Goal: Complete application form: Complete application form

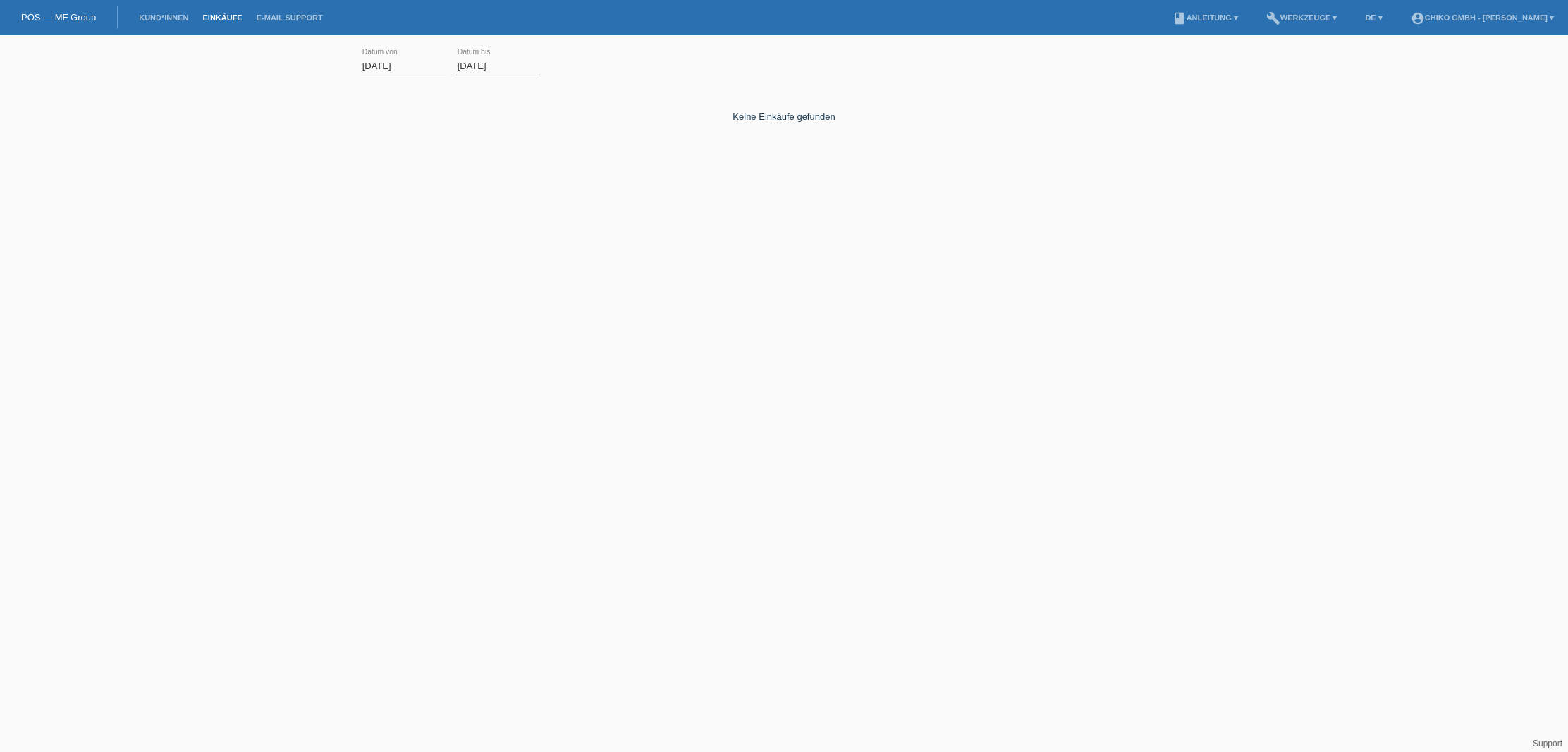
scroll to position [1, 0]
drag, startPoint x: 1434, startPoint y: 430, endPoint x: 1441, endPoint y: 424, distance: 9.2
click at [1404, 231] on html "POS — MF Group Kund*innen Einkäufe E-Mail Support menu account_circle Chiko Gmb…" at bounding box center [784, 116] width 1568 height 231
click at [182, 12] on li "Kund*innen" at bounding box center [164, 18] width 63 height 36
click at [172, 20] on link "Kund*innen" at bounding box center [164, 17] width 63 height 8
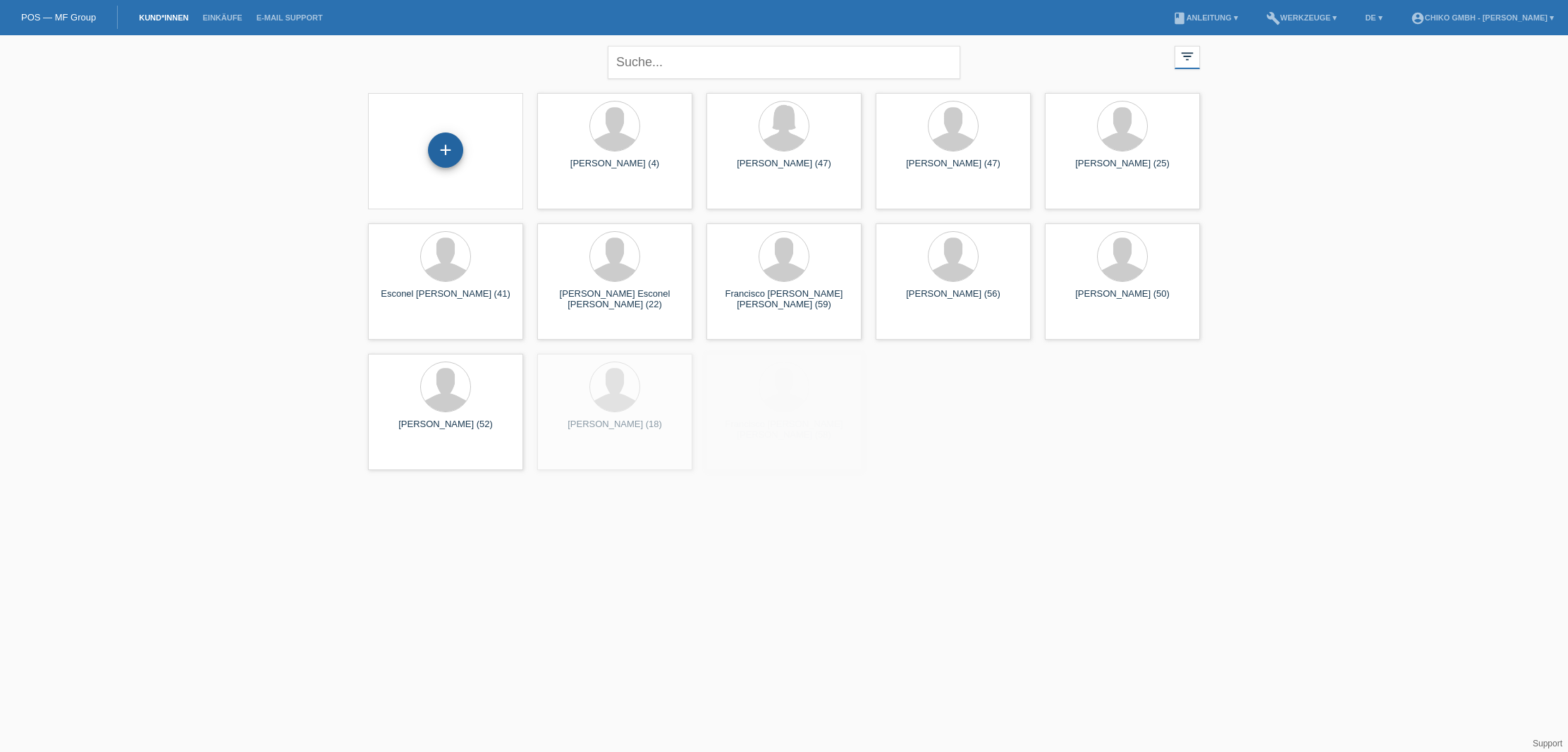
click at [453, 153] on div "+" at bounding box center [446, 149] width 35 height 35
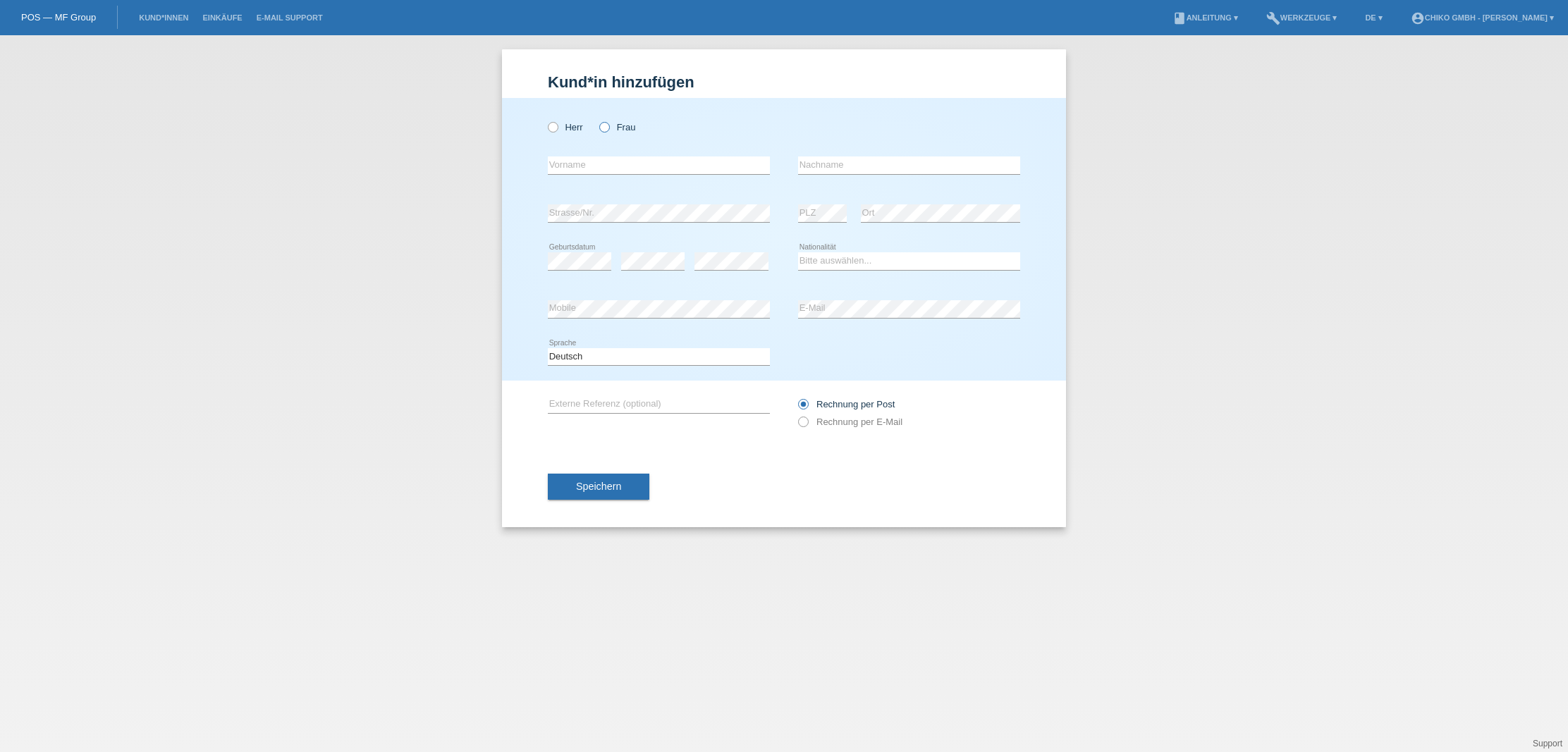
click at [625, 124] on label "Frau" at bounding box center [618, 127] width 36 height 11
click at [609, 124] on input "Frau" at bounding box center [604, 126] width 9 height 9
radio input "true"
type input "arife"
type input "Güneysü"
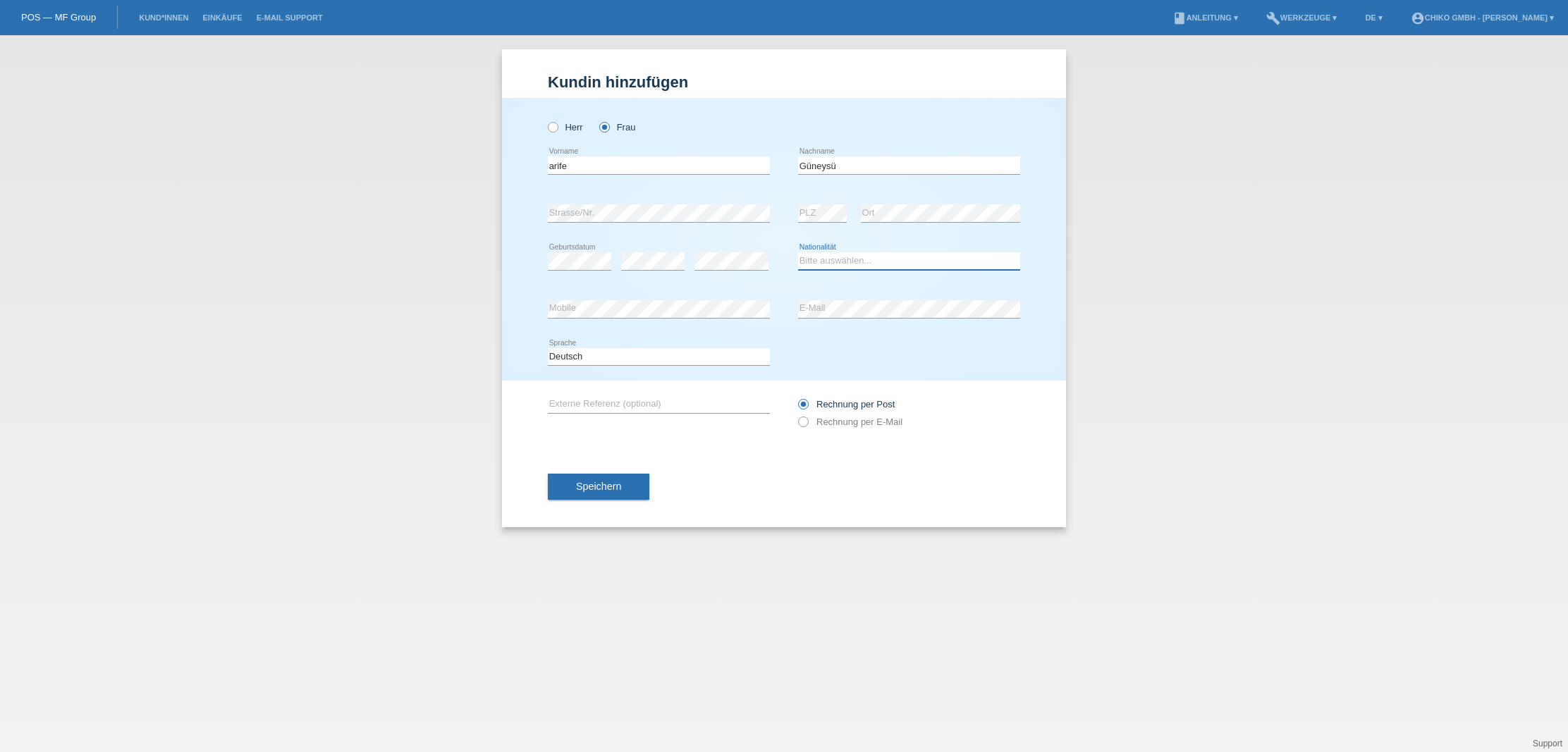
scroll to position [0, 1]
select select "TR"
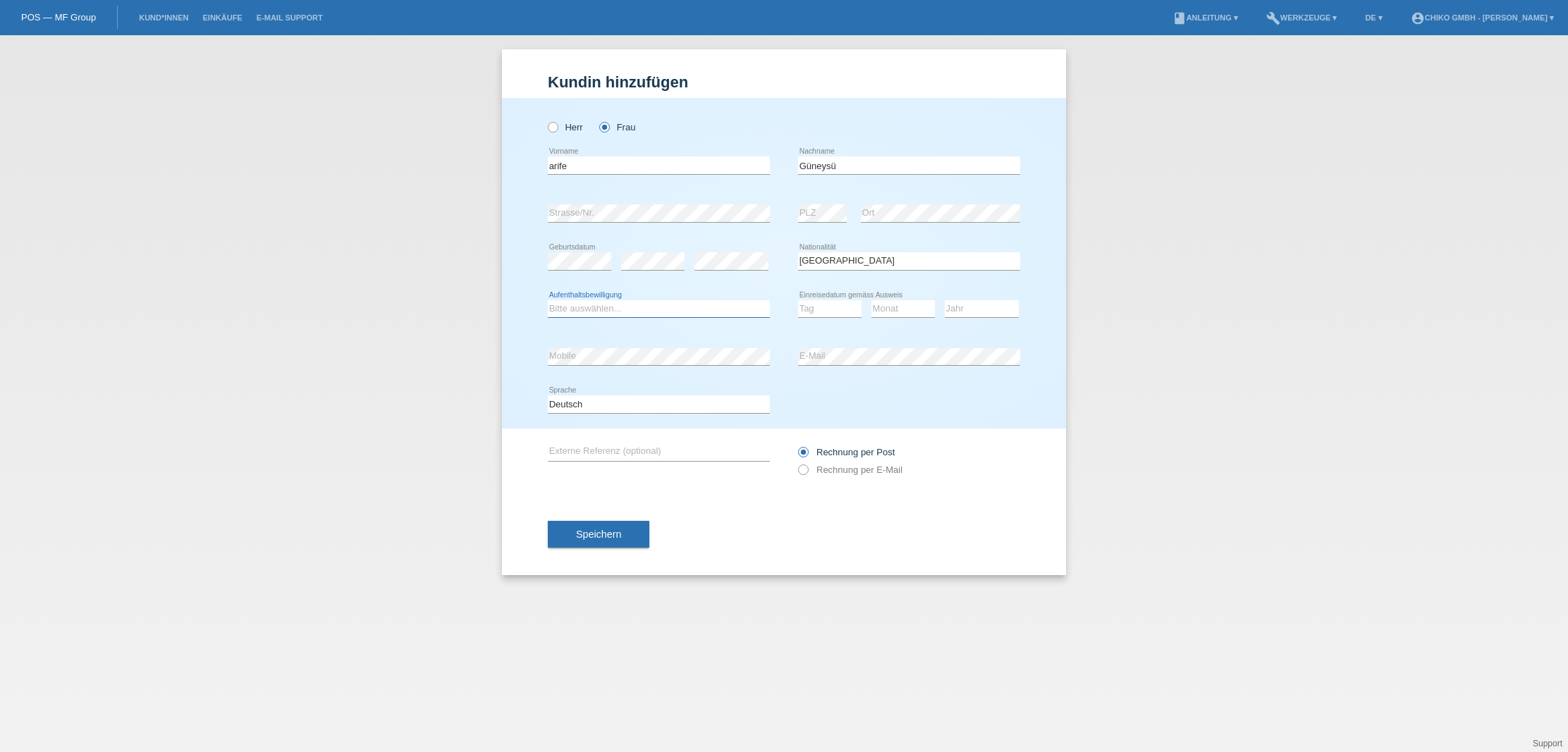
select select "C"
select select "22"
select select "09"
select select "1990"
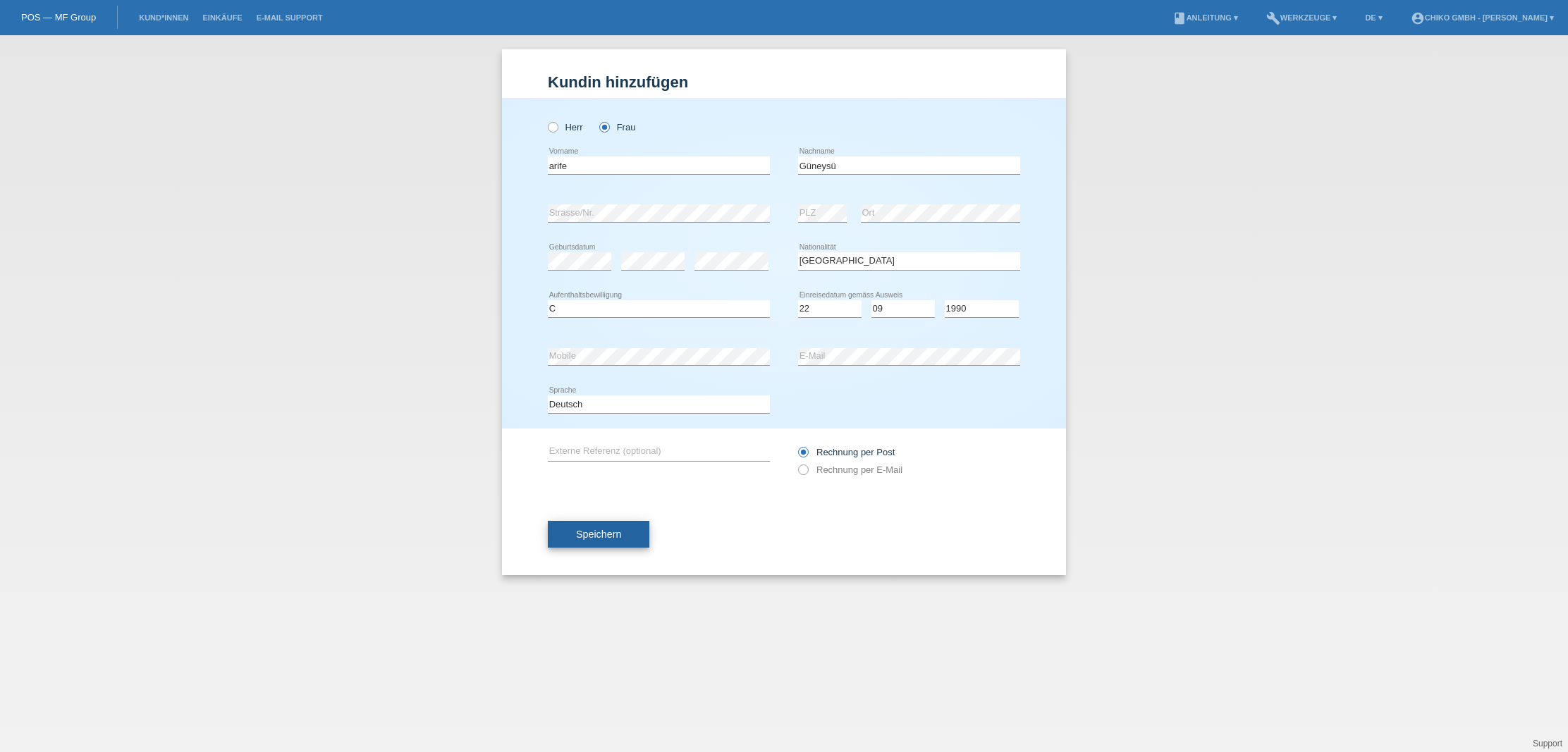
click at [621, 535] on span "Speichern" at bounding box center [599, 534] width 45 height 11
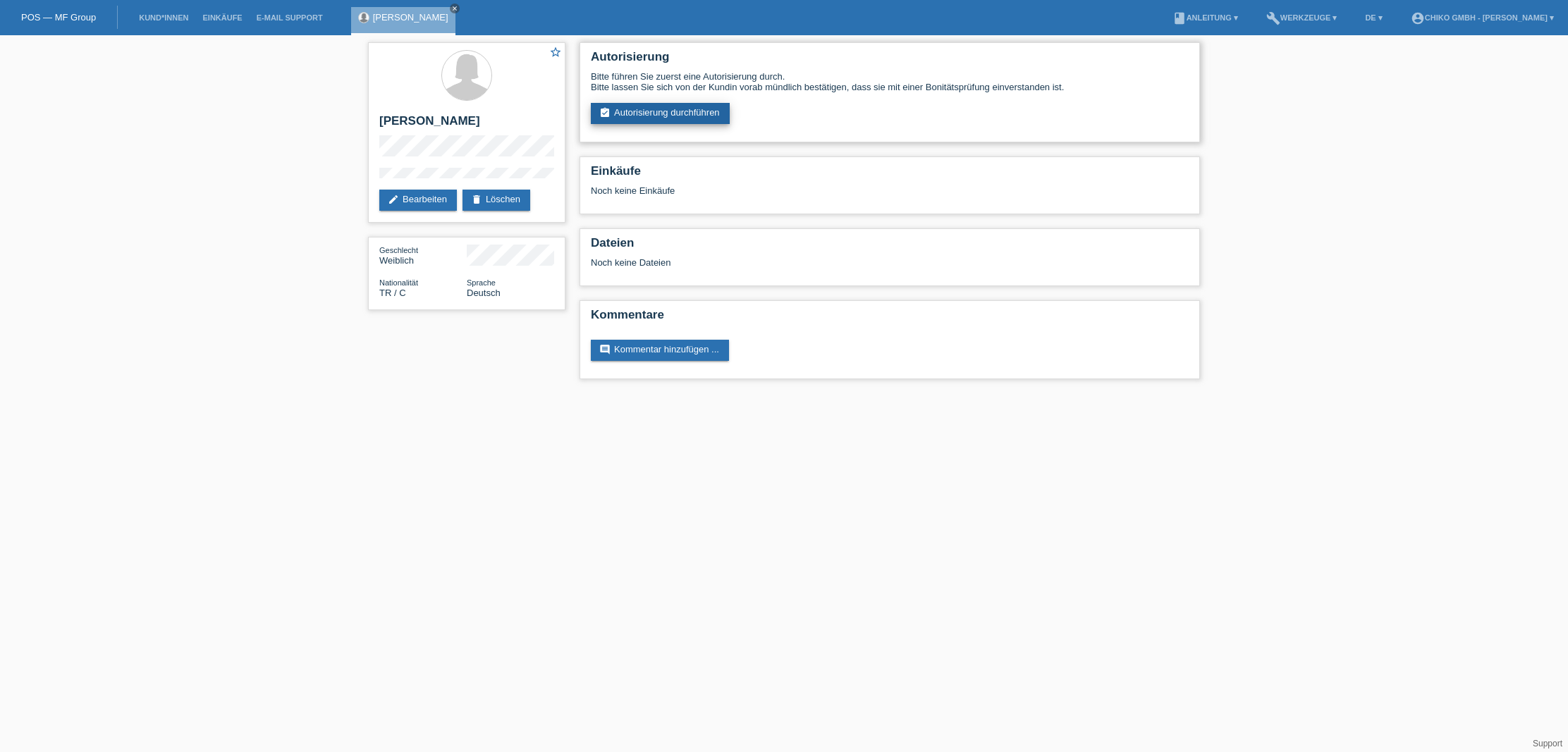
click at [685, 111] on link "assignment_turned_in Autorisierung durchführen" at bounding box center [660, 113] width 139 height 21
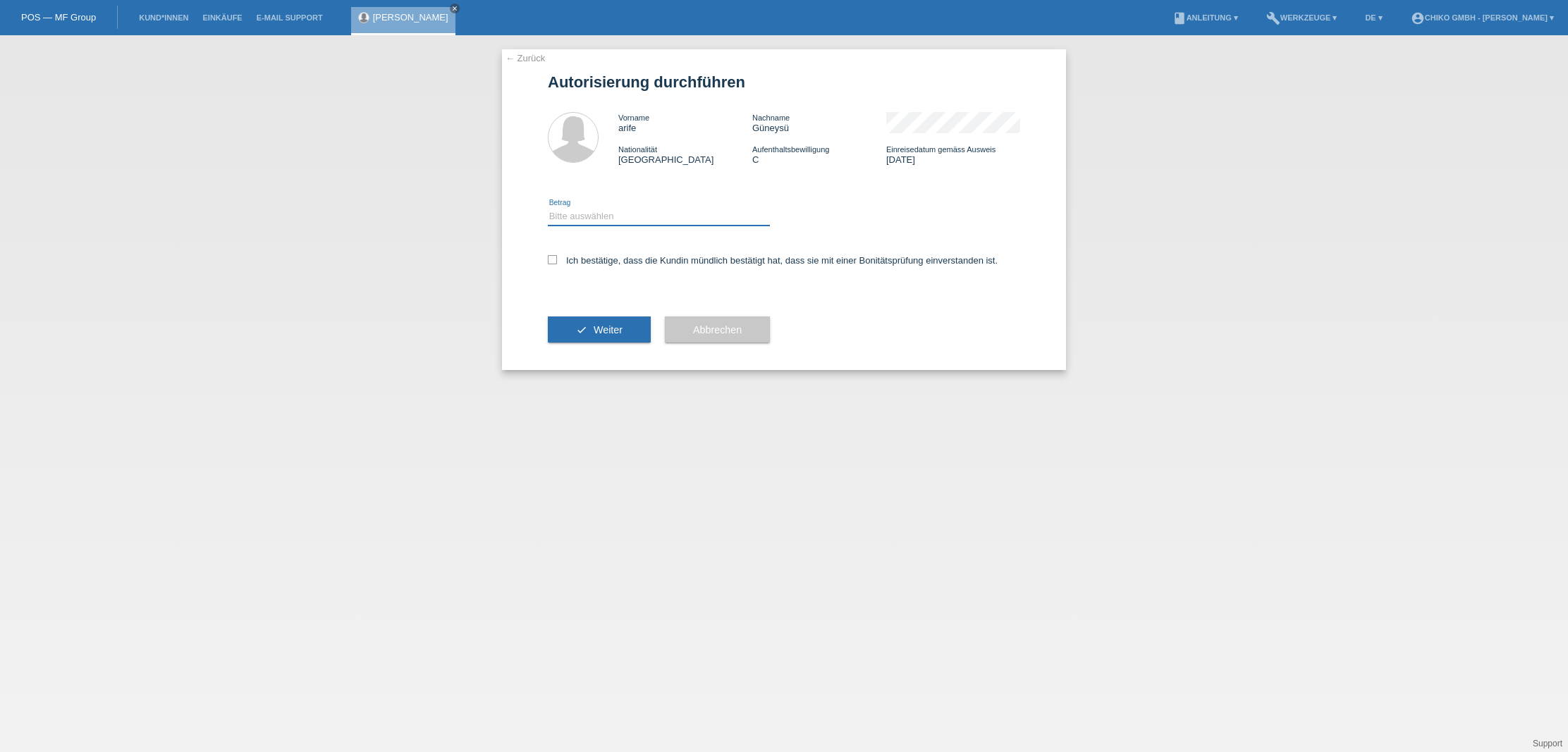
select select "2"
click at [579, 265] on div "Ich bestätige, dass die Kundin mündlich bestätigt hat, dass sie mit einer Bonit…" at bounding box center [784, 265] width 473 height 48
click at [584, 260] on label "Ich bestätige, dass die Kundin mündlich bestätigt hat, dass sie mit einer Bonit…" at bounding box center [772, 261] width 450 height 11
click at [557, 260] on input "Ich bestätige, dass die Kundin mündlich bestätigt hat, dass sie mit einer Bonit…" at bounding box center [552, 260] width 9 height 9
checkbox input "true"
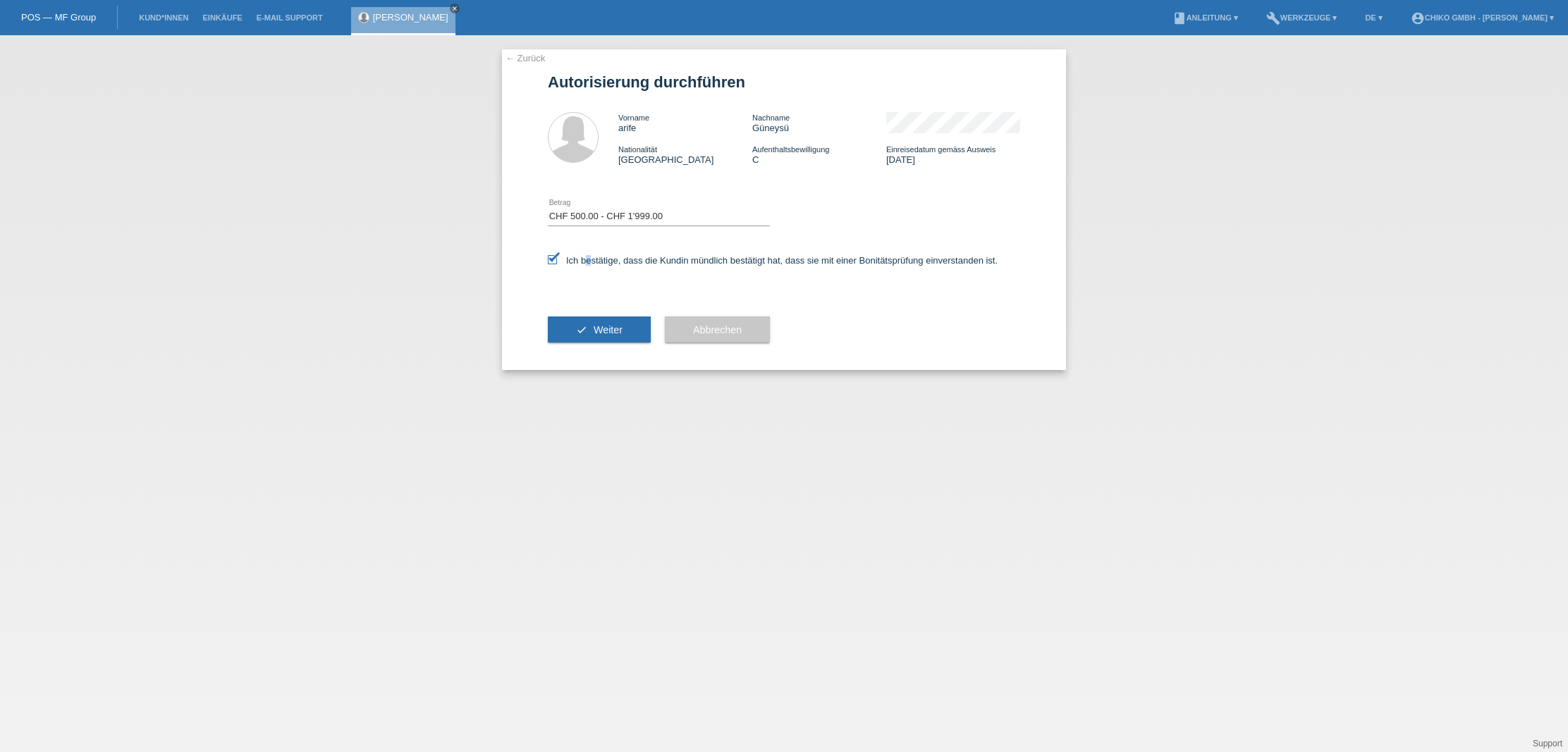
drag, startPoint x: 597, startPoint y: 336, endPoint x: 585, endPoint y: 326, distance: 15.6
click at [587, 327] on button "check Weiter" at bounding box center [599, 330] width 103 height 27
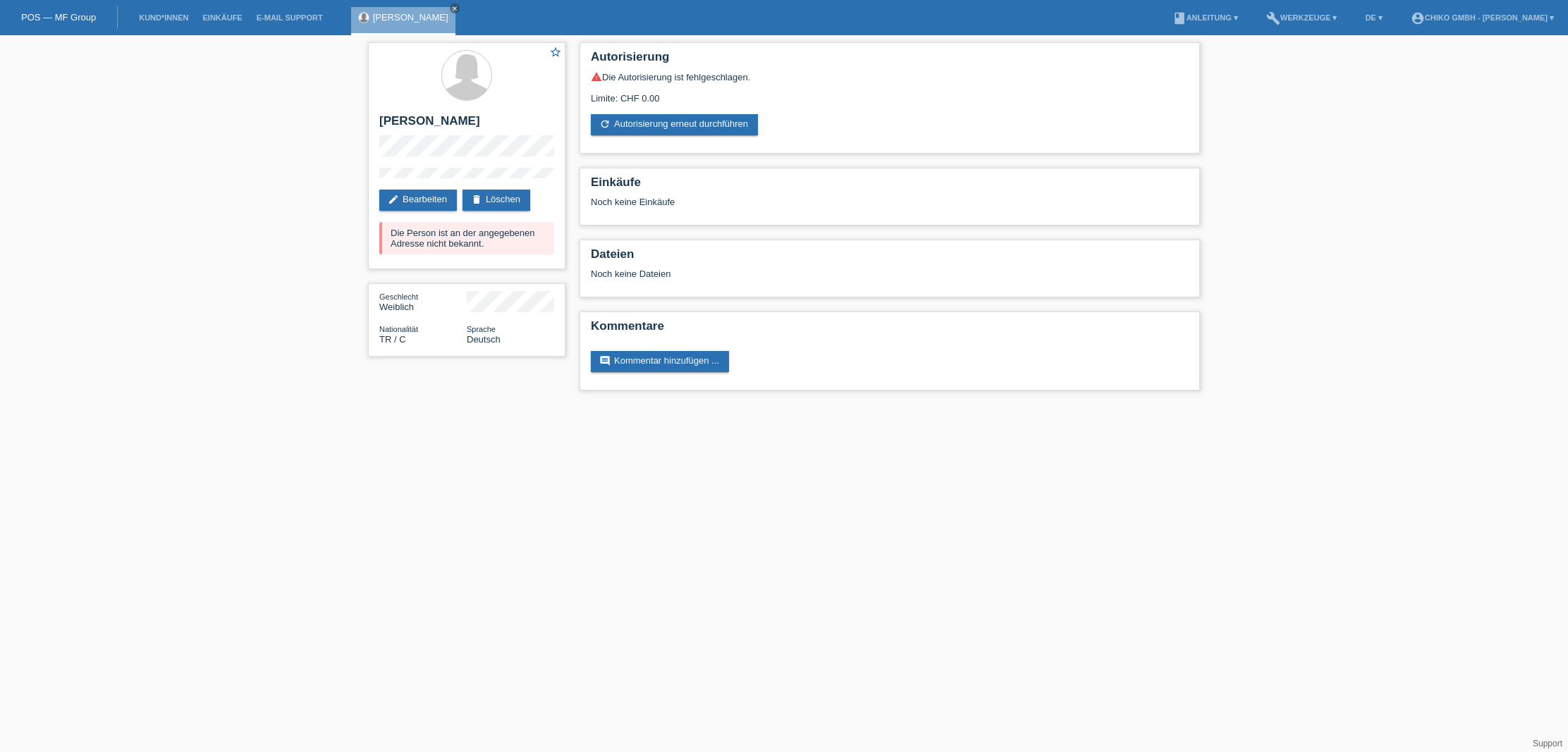
drag, startPoint x: 654, startPoint y: 94, endPoint x: 566, endPoint y: 95, distance: 88.0
click at [566, 95] on div "star_border arife Güneysü edit Bearbeiten delete Löschen Die Person ist an der …" at bounding box center [784, 220] width 846 height 370
drag, startPoint x: 669, startPoint y: 92, endPoint x: 687, endPoint y: 98, distance: 19.0
click at [670, 95] on div "Limite: CHF 0.00" at bounding box center [890, 93] width 598 height 21
drag, startPoint x: 655, startPoint y: 101, endPoint x: 677, endPoint y: 100, distance: 22.0
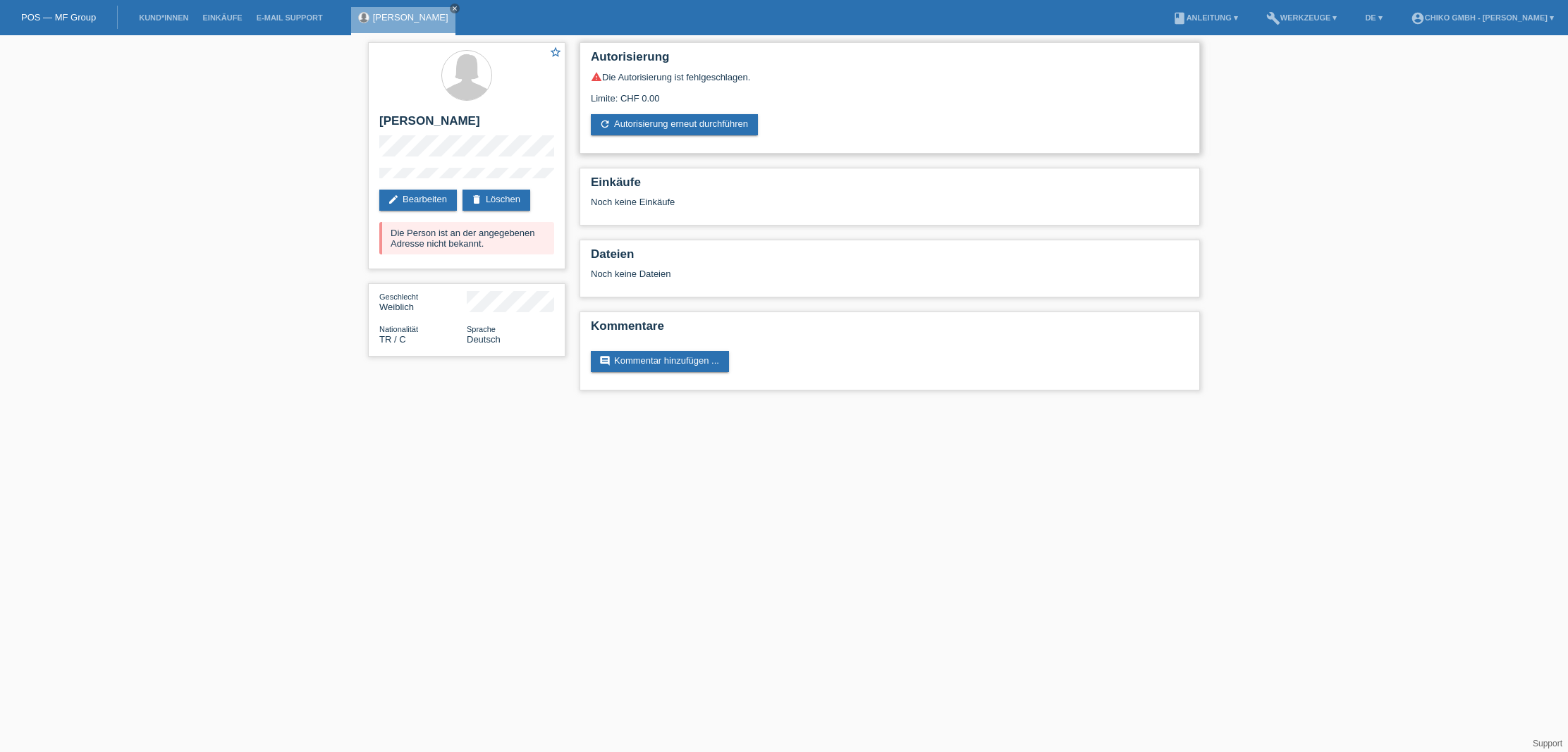
click at [657, 101] on div "Limite: CHF 0.00" at bounding box center [890, 93] width 598 height 21
drag, startPoint x: 667, startPoint y: 99, endPoint x: 593, endPoint y: 101, distance: 74.0
click at [593, 101] on div "Limite: CHF 0.00" at bounding box center [890, 93] width 598 height 21
click at [702, 130] on link "refresh Autorisierung erneut durchführen" at bounding box center [674, 125] width 167 height 21
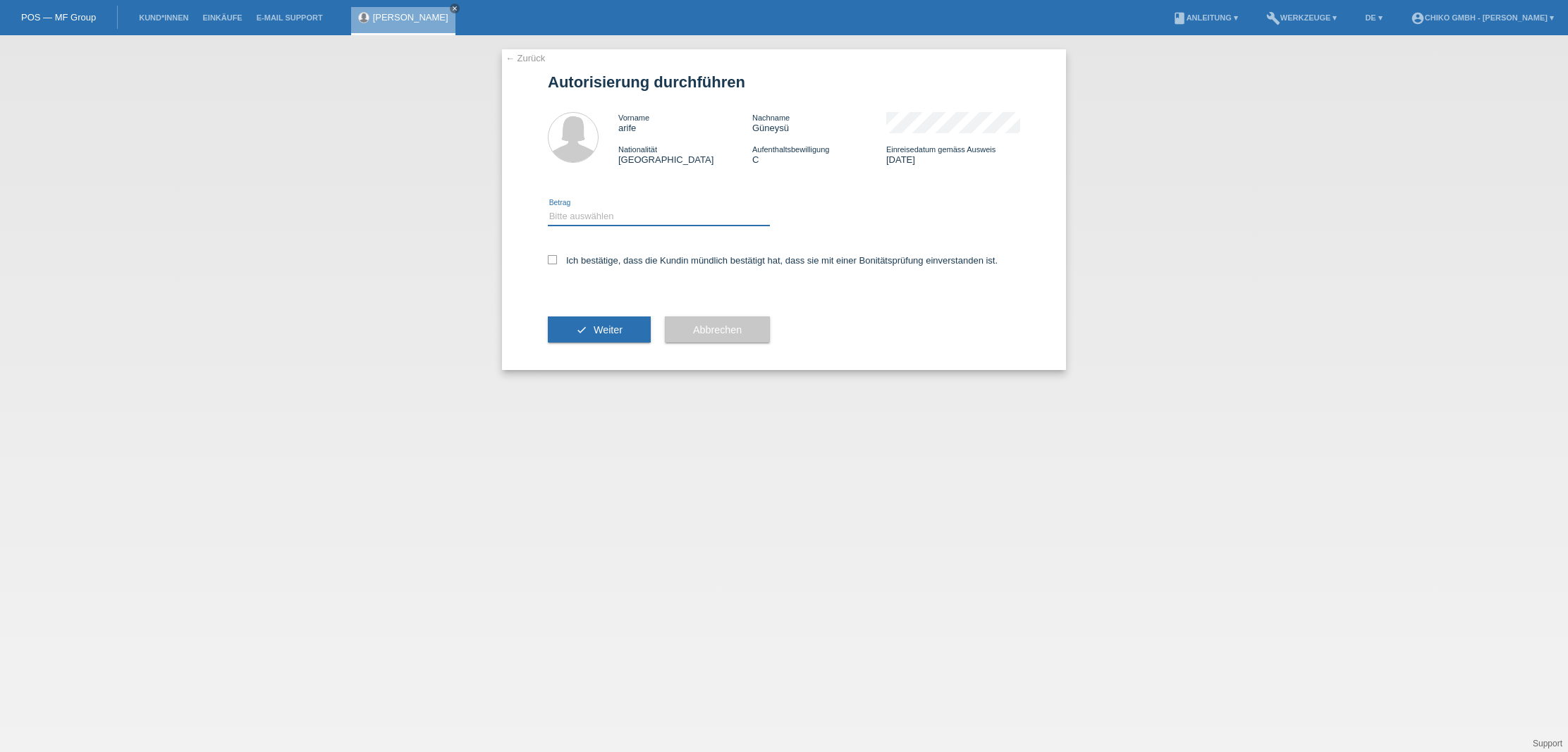
select select "2"
click at [585, 261] on label "Ich bestätige, dass die Kundin mündlich bestätigt hat, dass sie mit einer Bonit…" at bounding box center [772, 261] width 450 height 11
click at [557, 261] on input "Ich bestätige, dass die Kundin mündlich bestätigt hat, dass sie mit einer Bonit…" at bounding box center [552, 260] width 9 height 9
checkbox input "true"
click at [615, 325] on button "check Weiter" at bounding box center [599, 330] width 103 height 27
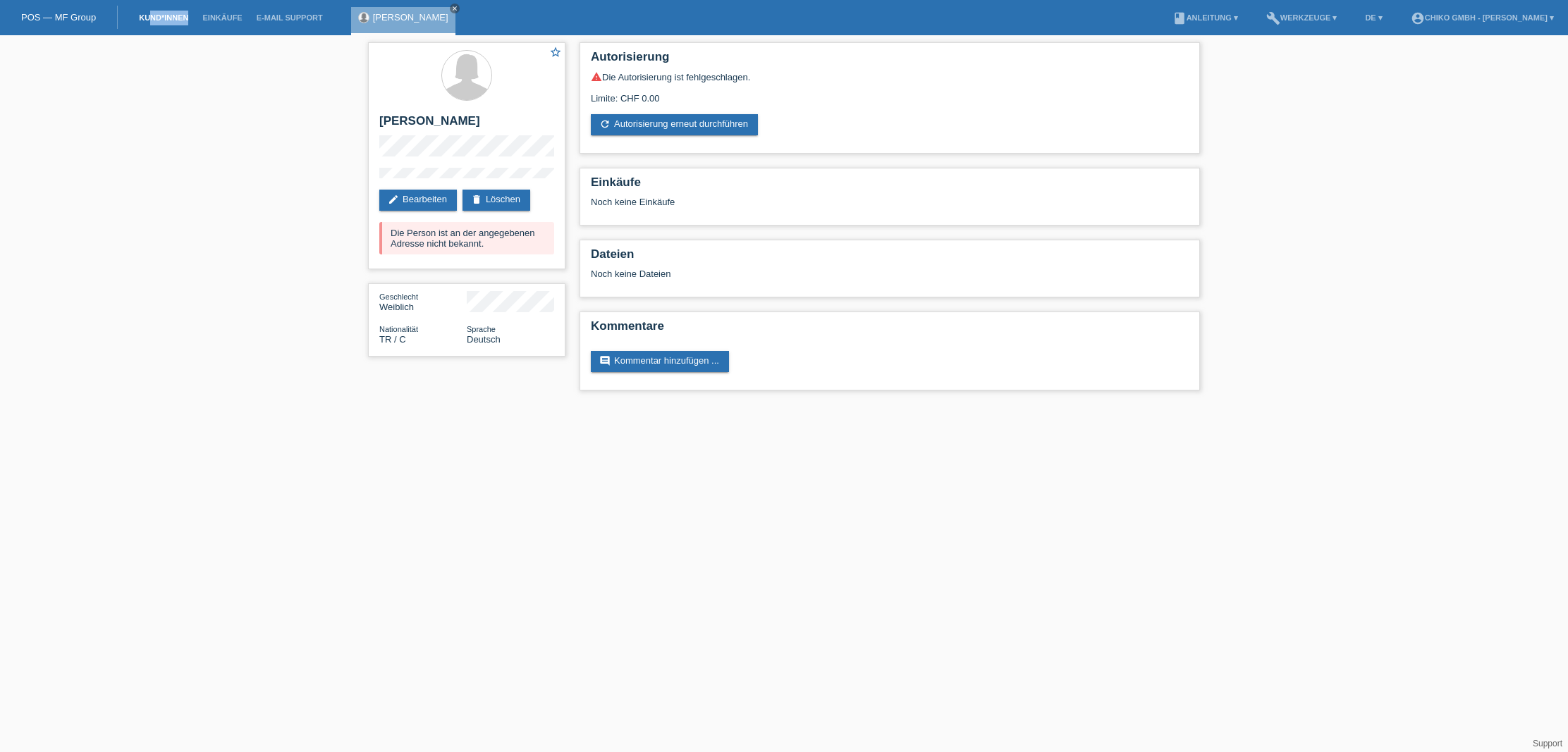
click at [148, 20] on li "Kund*innen" at bounding box center [164, 18] width 63 height 36
click at [150, 18] on link "Kund*innen" at bounding box center [164, 17] width 63 height 8
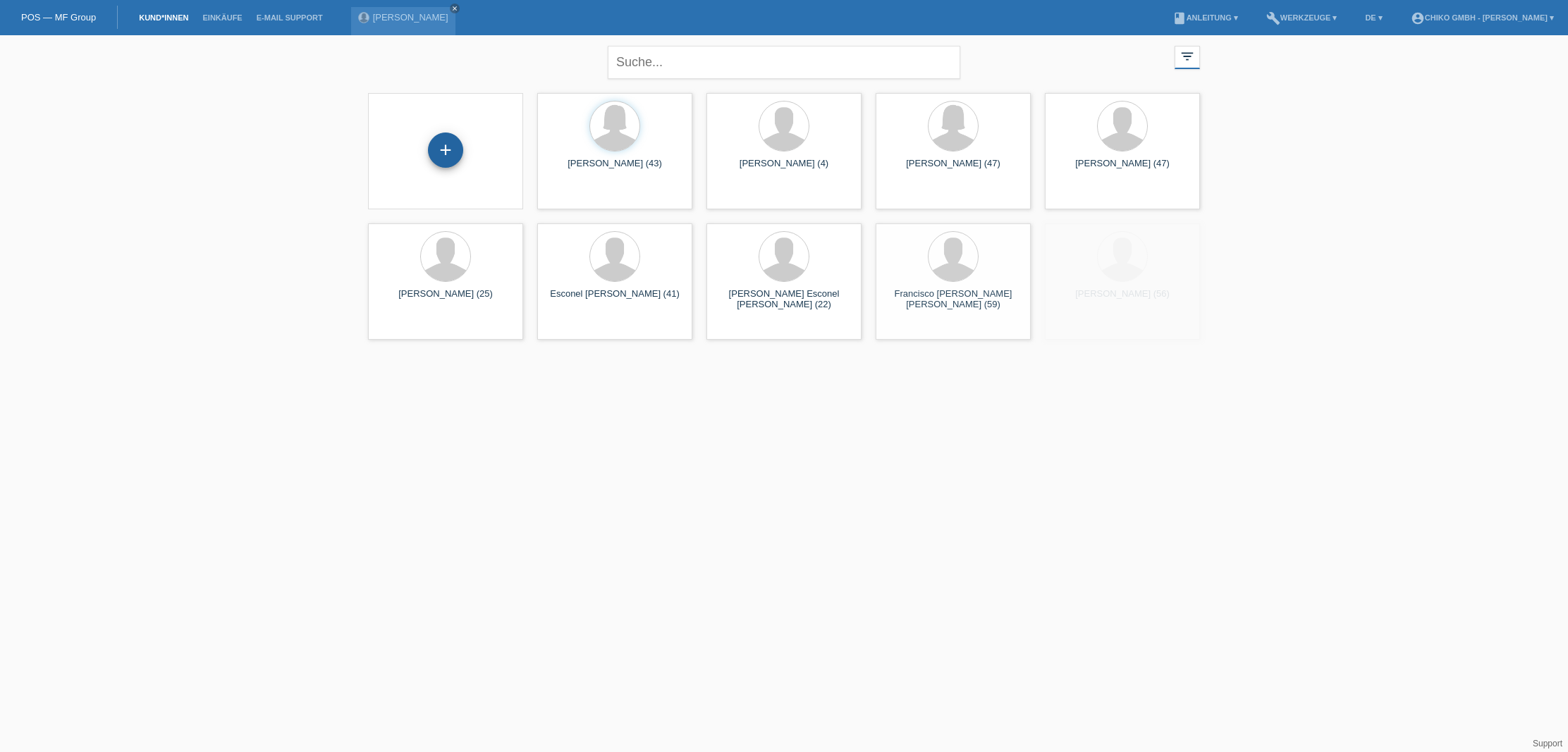
click at [454, 151] on div "+" at bounding box center [446, 149] width 35 height 35
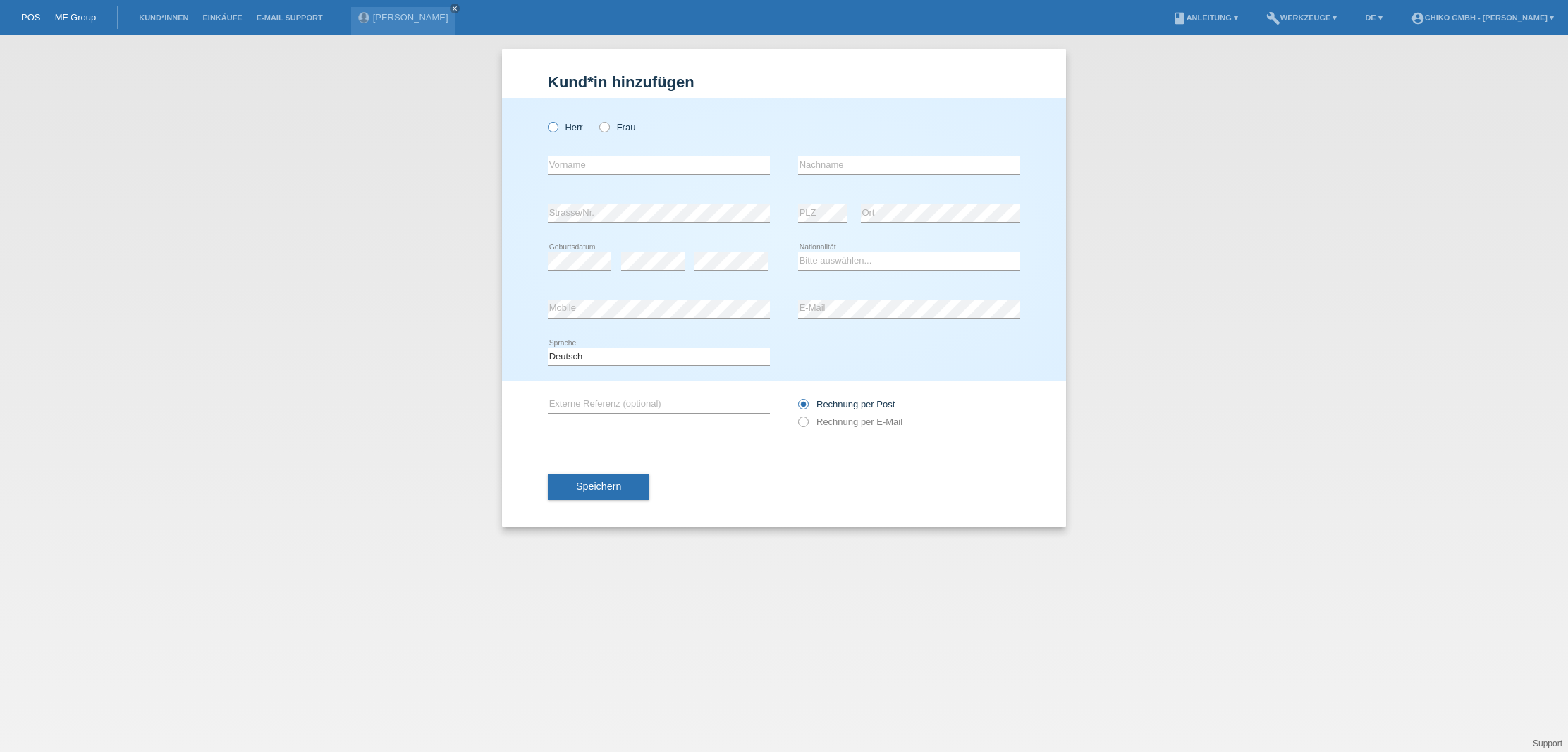
click at [569, 128] on label "Herr" at bounding box center [565, 127] width 35 height 11
click at [557, 128] on input "Herr" at bounding box center [552, 126] width 9 height 9
radio input "true"
click at [639, 168] on input "Tunya" at bounding box center [659, 165] width 222 height 17
drag, startPoint x: 644, startPoint y: 167, endPoint x: 541, endPoint y: 162, distance: 103.1
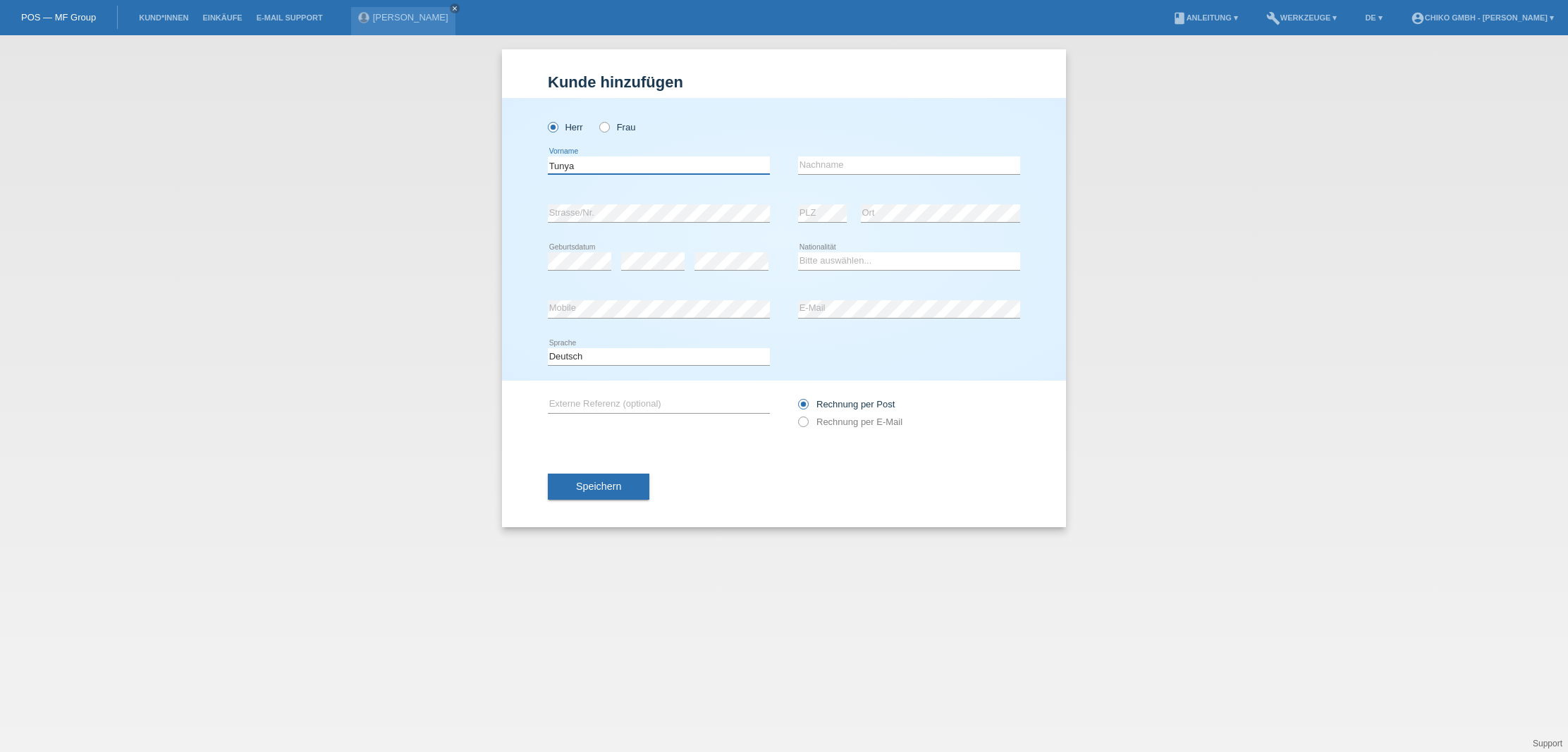
click at [541, 162] on div "Herr Frau Tunya error Vorname" at bounding box center [784, 239] width 564 height 282
type input "Tunya"
type input "Tuncan"
type input "F"
drag, startPoint x: 814, startPoint y: 166, endPoint x: 838, endPoint y: 178, distance: 26.8
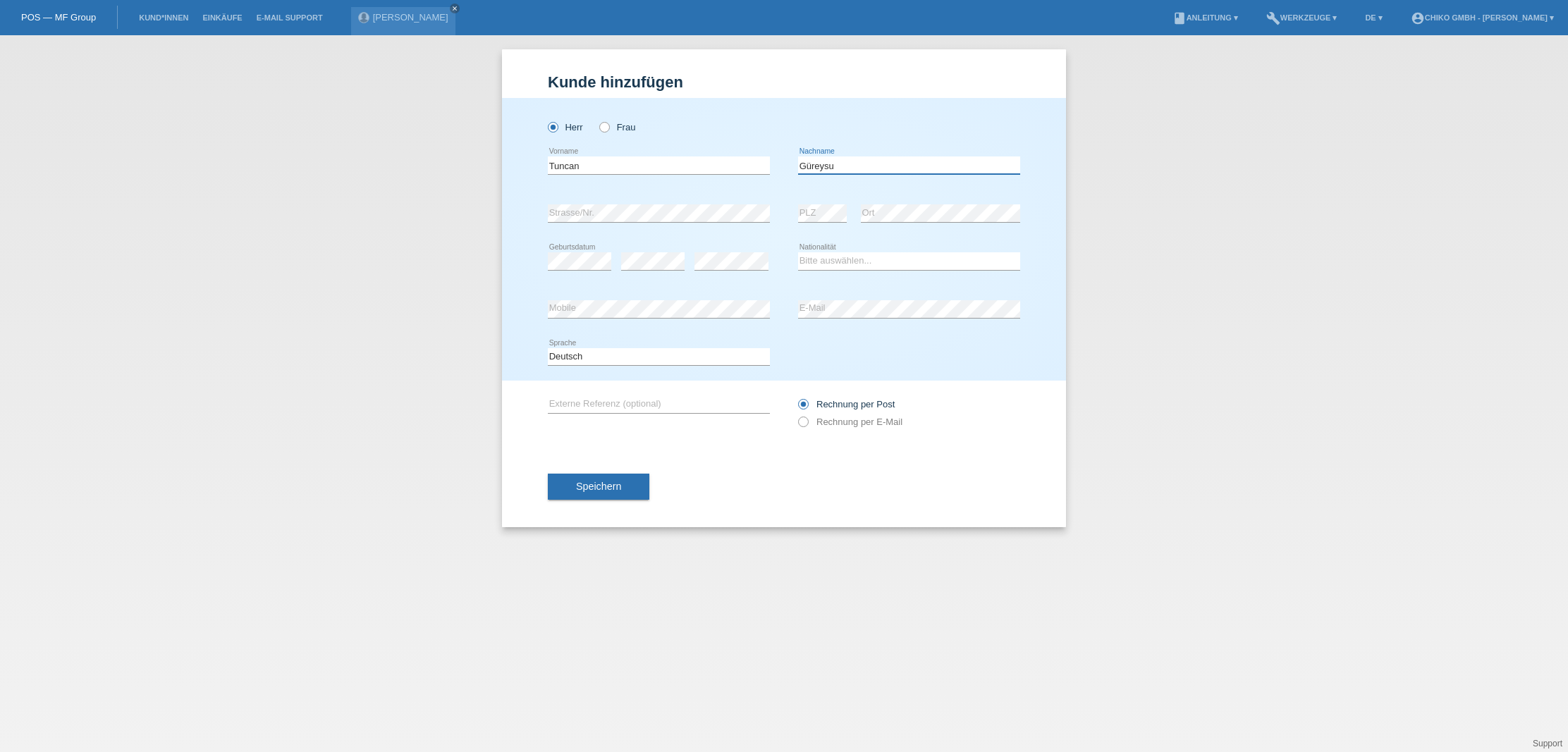
click at [815, 166] on input "Güreysu" at bounding box center [909, 165] width 222 height 17
click at [839, 165] on input "Güneysu" at bounding box center [909, 165] width 222 height 17
click at [846, 168] on input "Güneysü" at bounding box center [909, 165] width 222 height 17
type input "Güneysu"
click at [388, 25] on div "arife Güneysü close" at bounding box center [403, 21] width 104 height 29
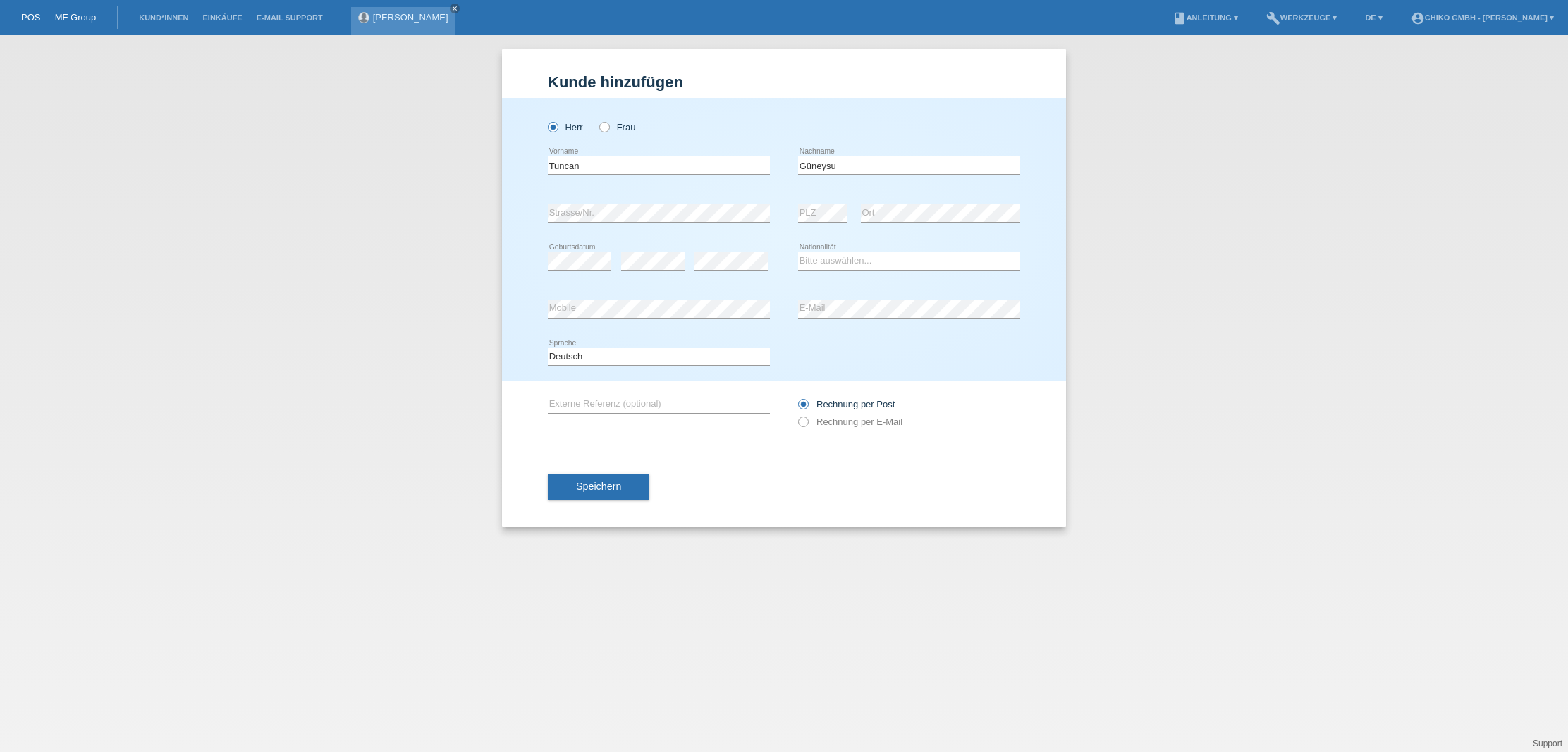
click at [394, 22] on link "[PERSON_NAME]" at bounding box center [410, 17] width 75 height 11
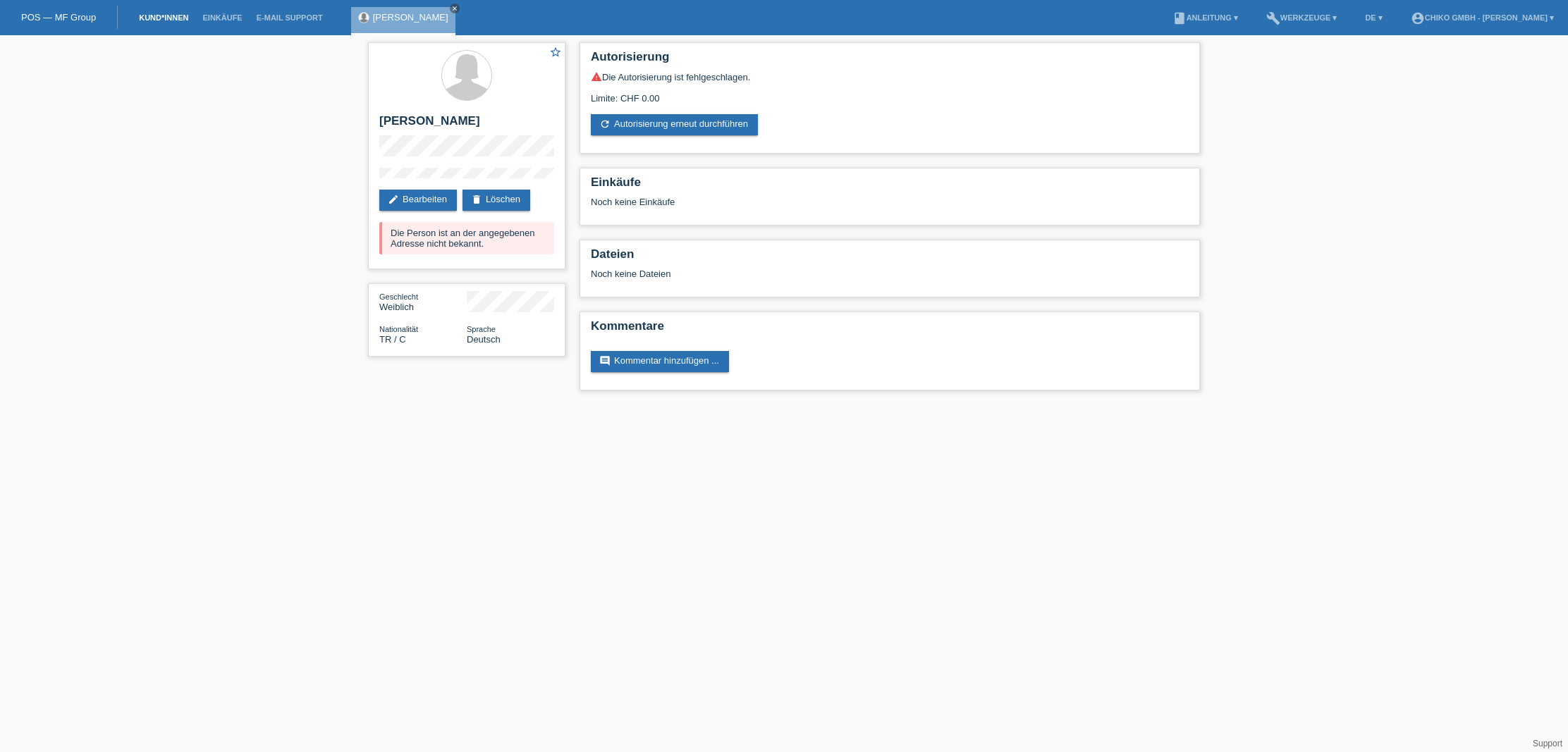
click at [158, 17] on link "Kund*innen" at bounding box center [164, 17] width 63 height 8
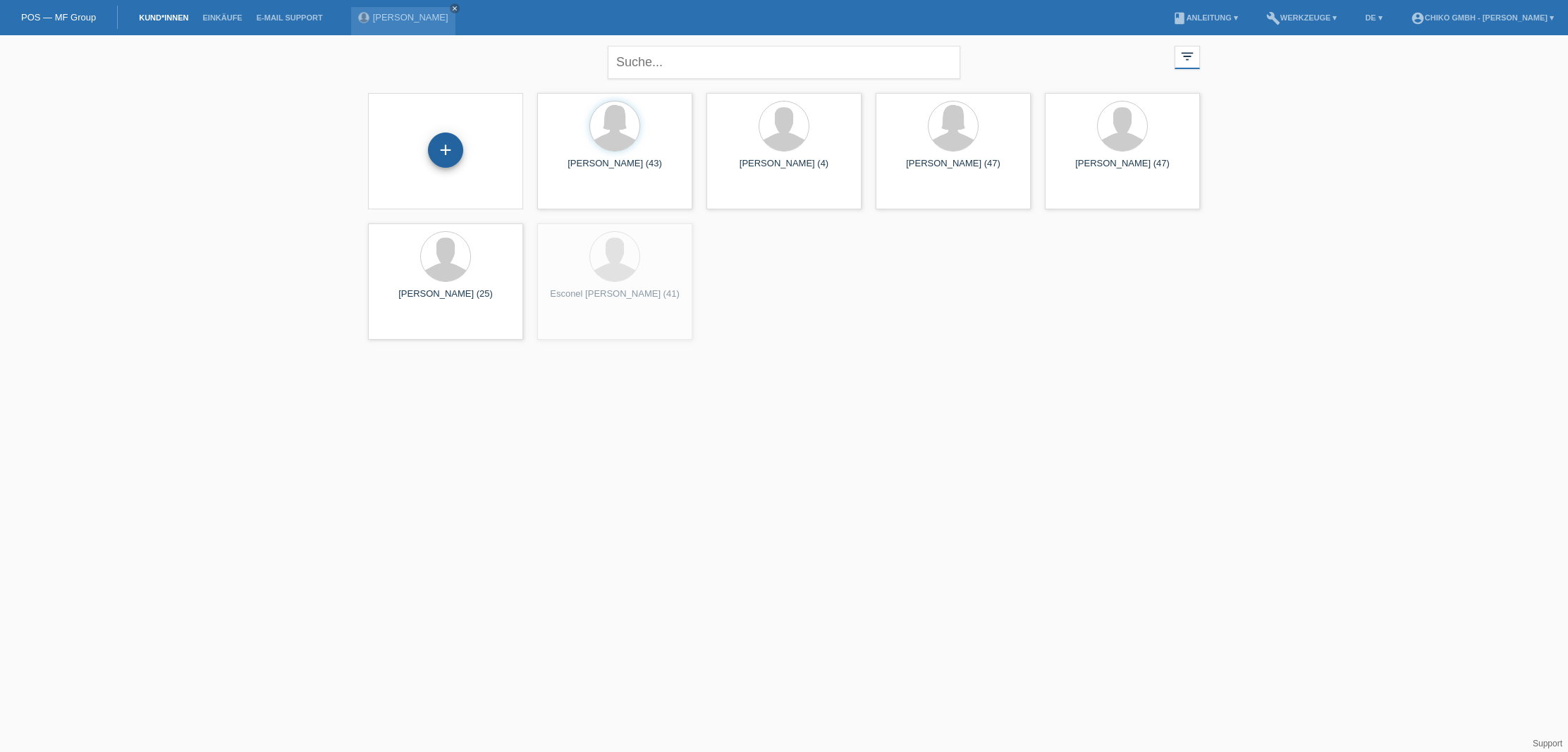
click at [455, 141] on div "+" at bounding box center [446, 149] width 35 height 35
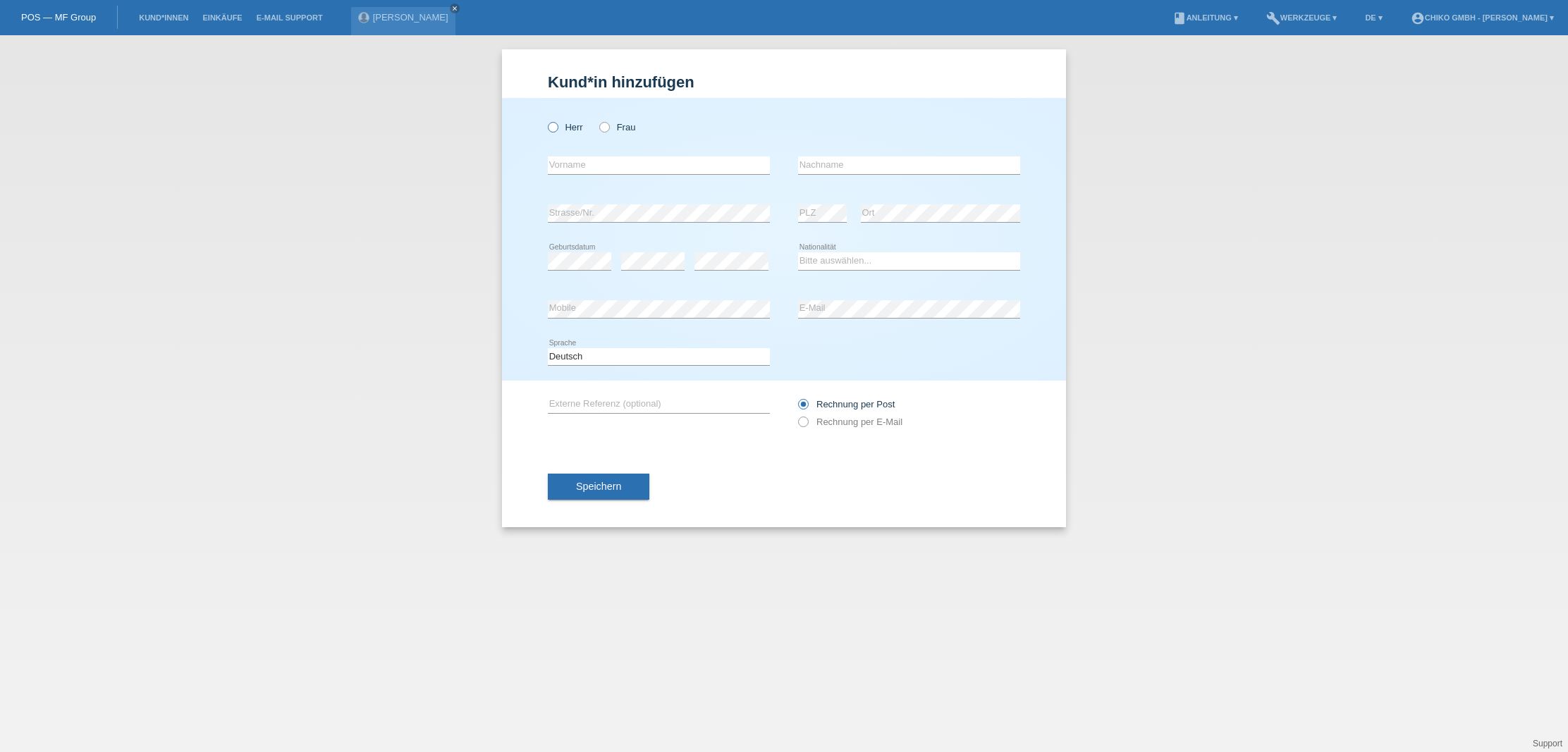
click at [573, 128] on label "Herr" at bounding box center [565, 127] width 35 height 11
click at [557, 128] on input "Herr" at bounding box center [552, 126] width 9 height 9
radio input "true"
drag, startPoint x: 581, startPoint y: 178, endPoint x: 587, endPoint y: 171, distance: 9.2
click at [583, 177] on div "error Vorname" at bounding box center [659, 166] width 222 height 48
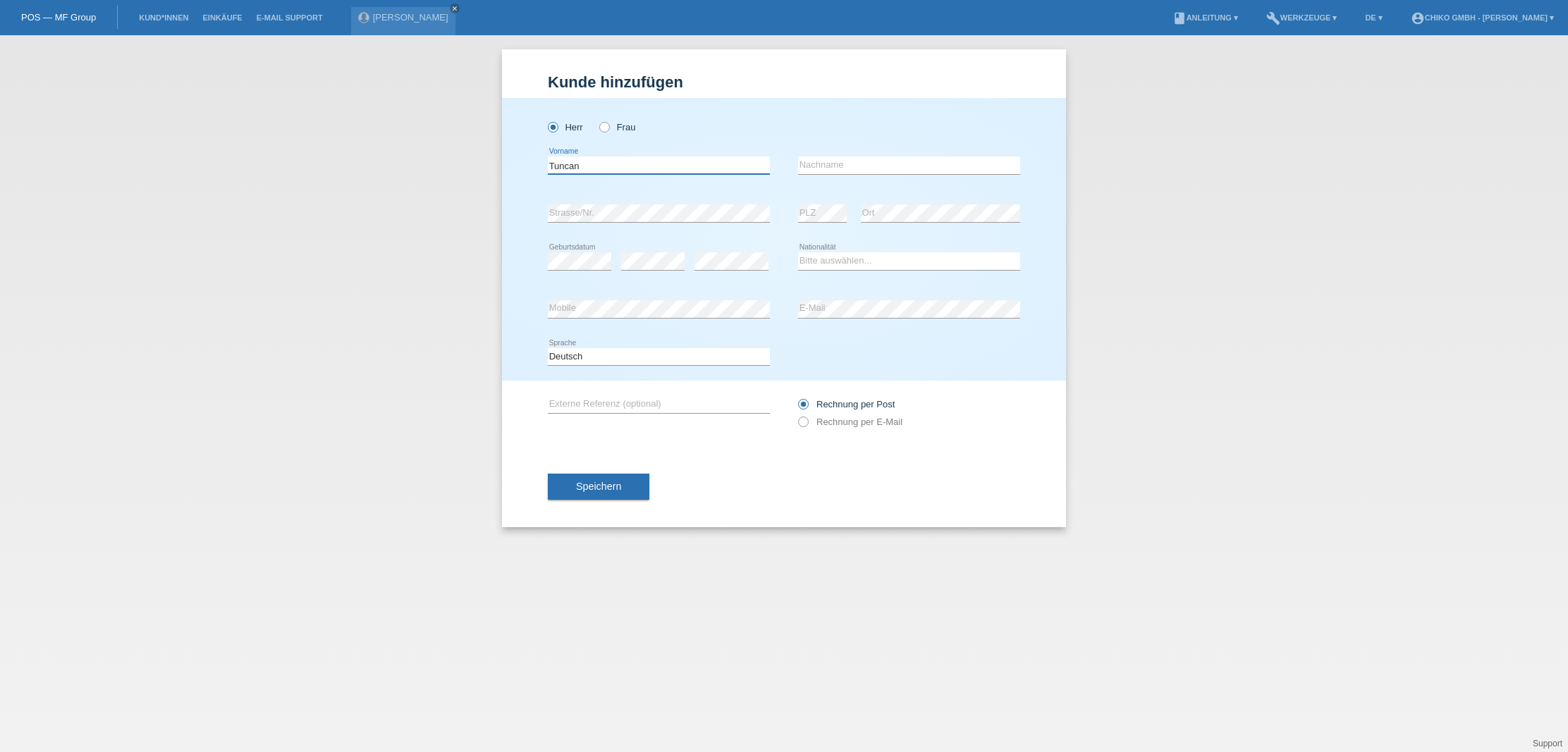
type input "Tuncan"
type input "Güneysu"
select select "TR"
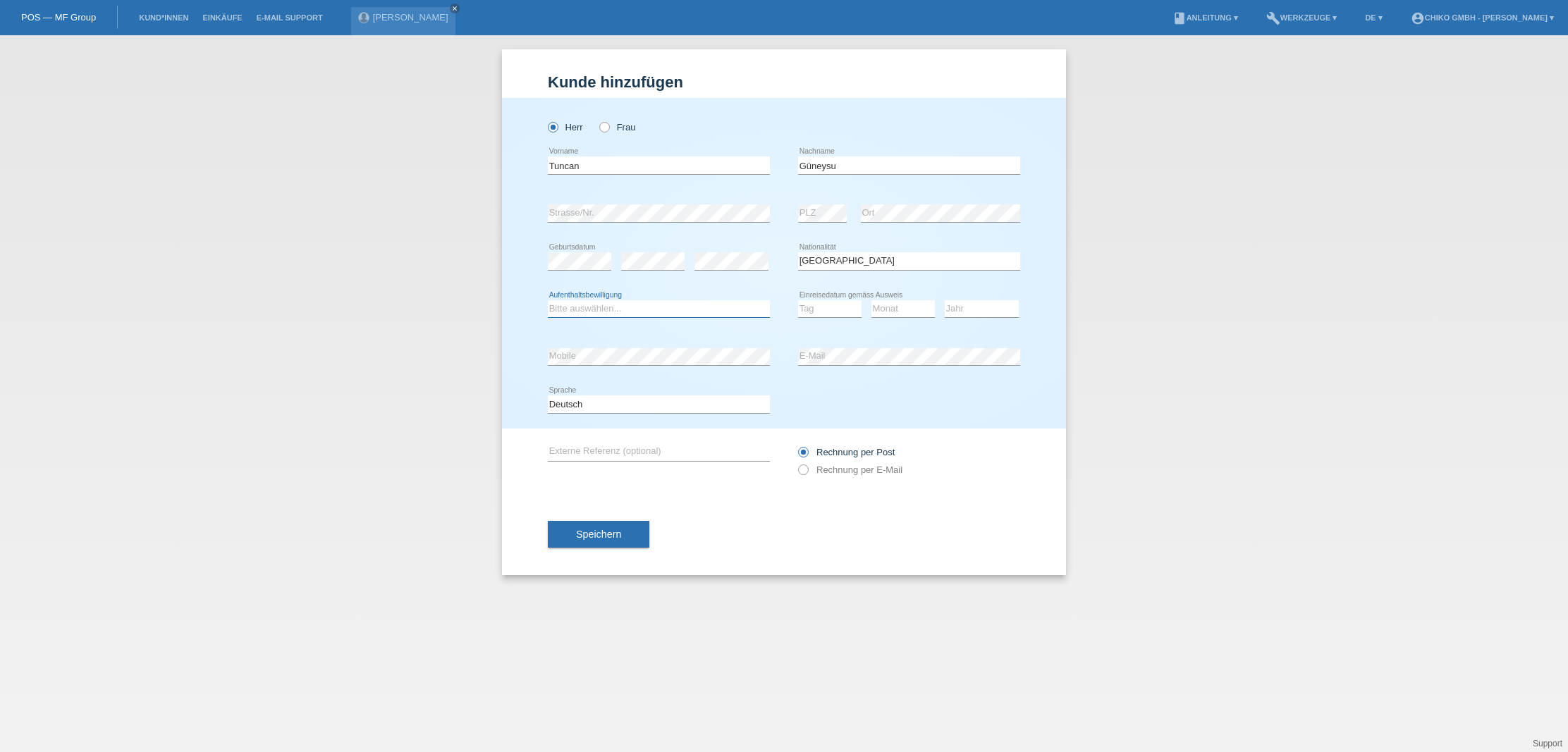
select select "C"
select select "2005"
select select "07"
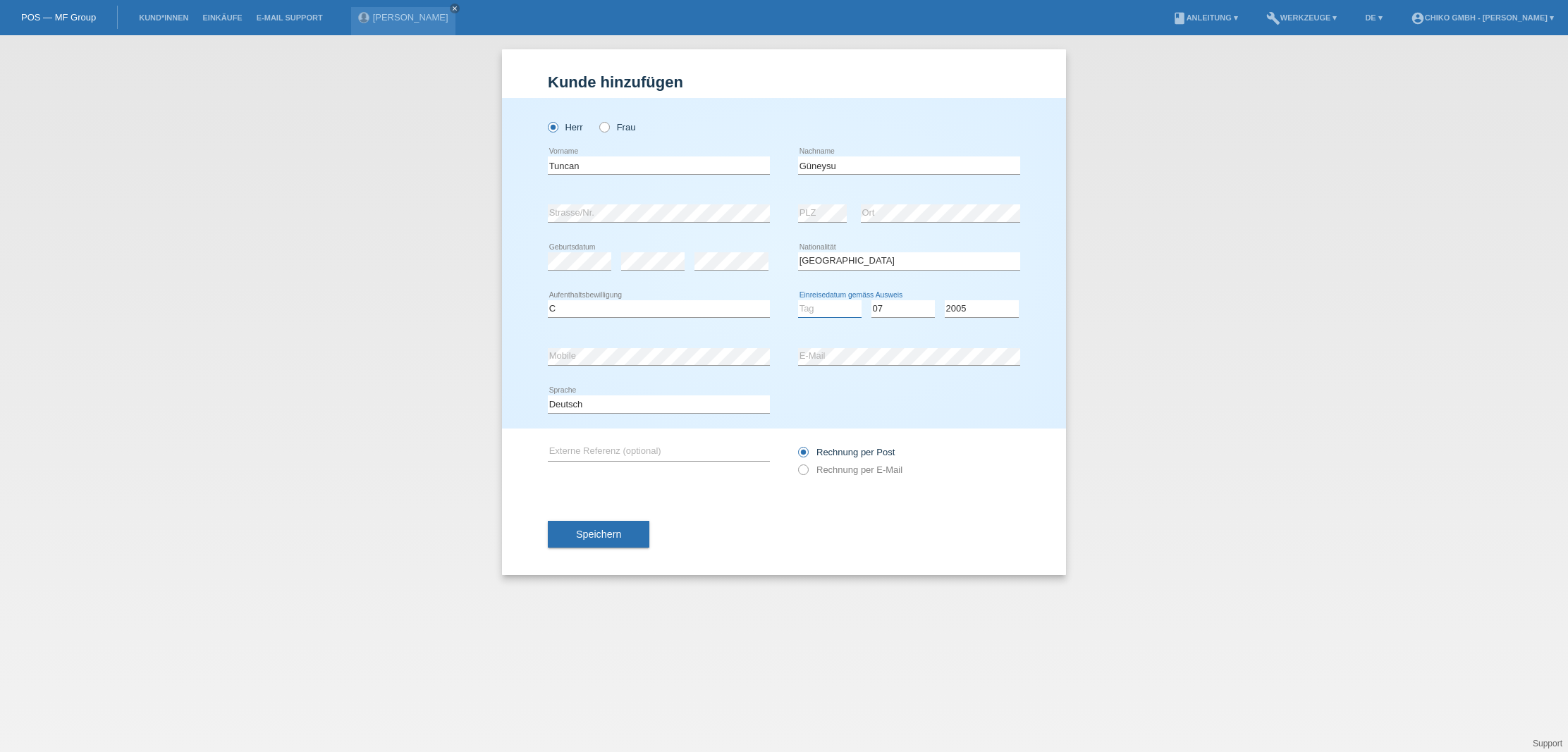
select select "16"
click at [614, 539] on span "Speichern" at bounding box center [599, 534] width 45 height 11
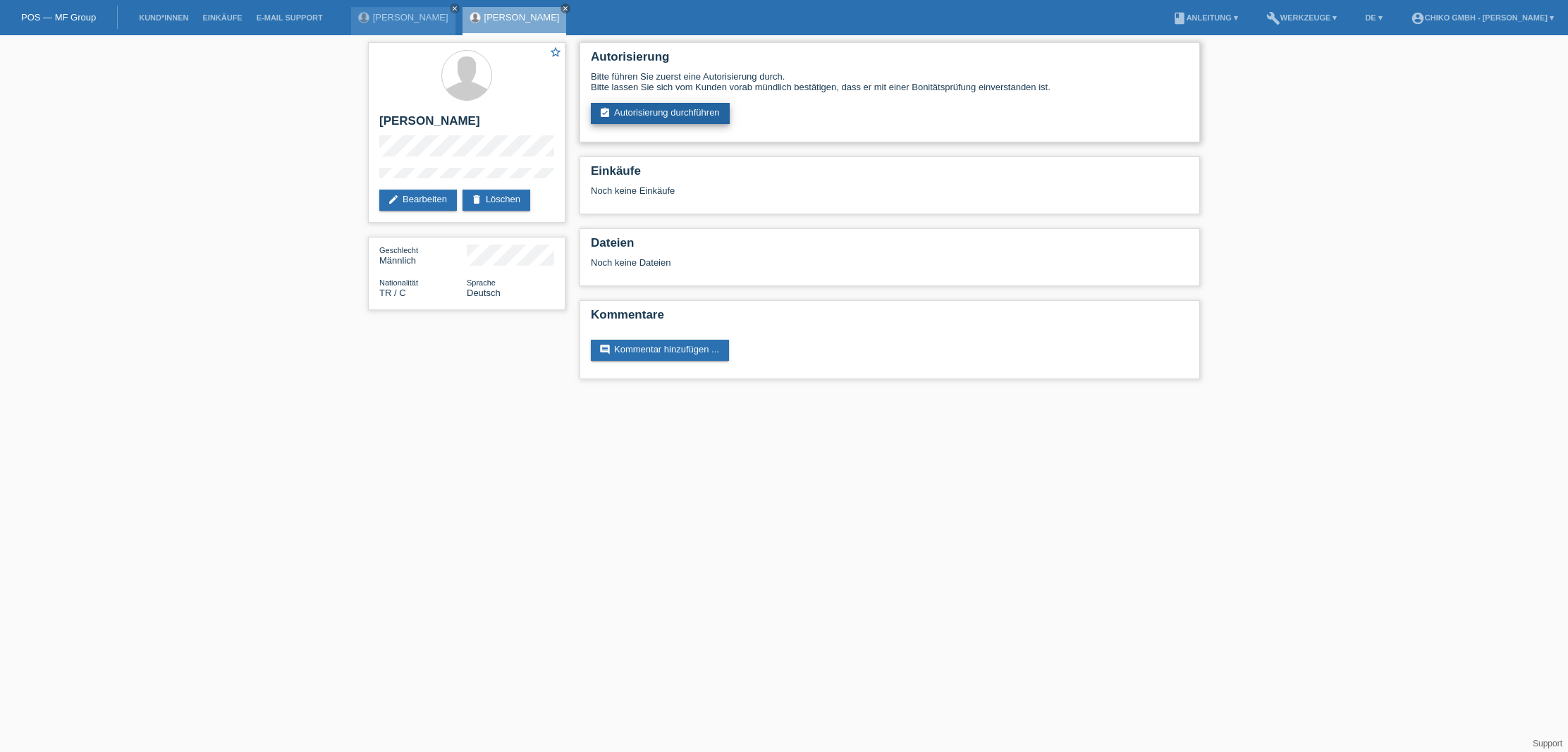
click at [715, 108] on link "assignment_turned_in Autorisierung durchführen" at bounding box center [660, 113] width 139 height 21
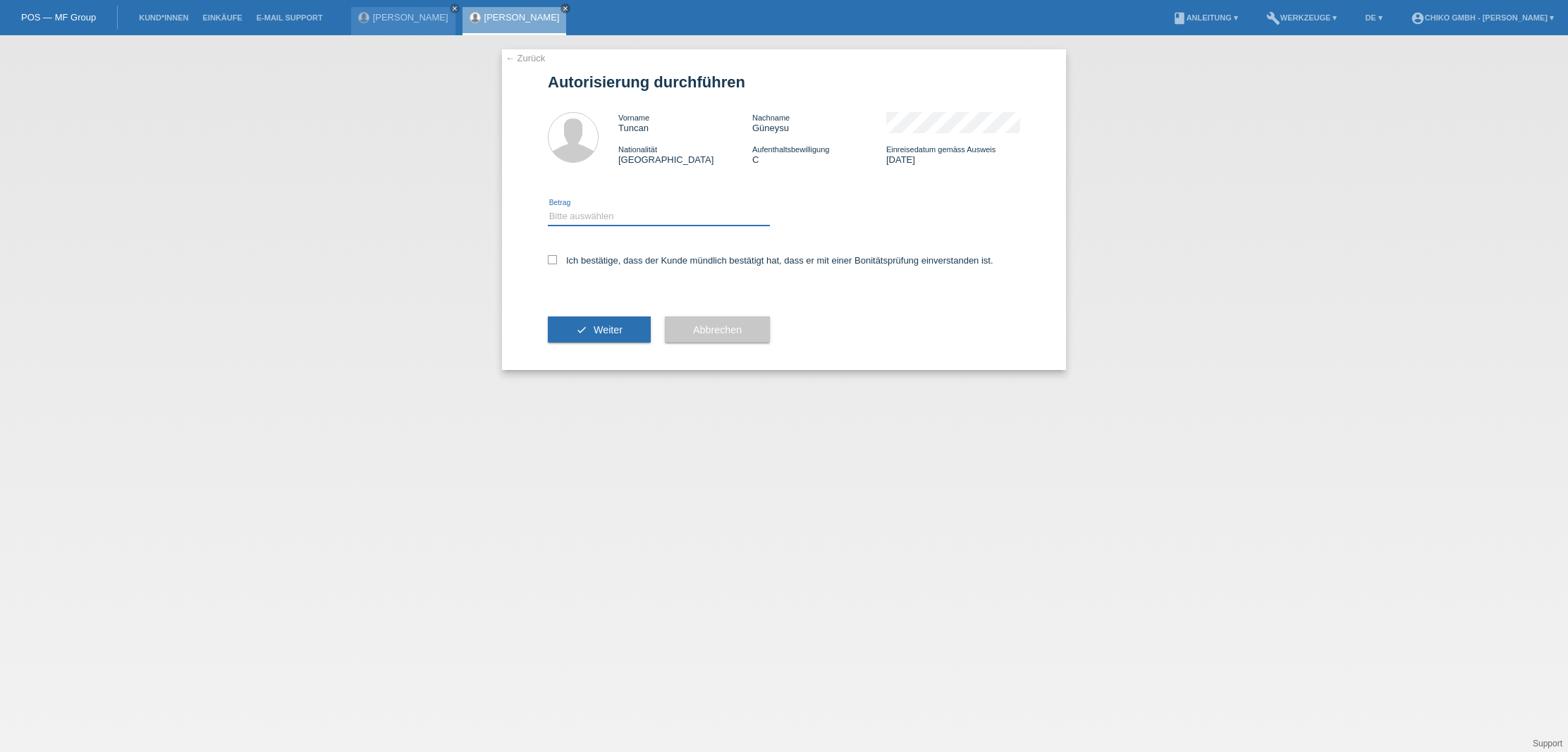
select select "2"
click at [569, 262] on label "Ich bestätige, dass der Kunde mündlich bestätigt hat, dass er mit einer Bonität…" at bounding box center [770, 261] width 446 height 11
click at [557, 262] on input "Ich bestätige, dass der Kunde mündlich bestätigt hat, dass er mit einer Bonität…" at bounding box center [552, 260] width 9 height 9
checkbox input "true"
click at [611, 316] on button "check Weiter" at bounding box center [599, 330] width 103 height 27
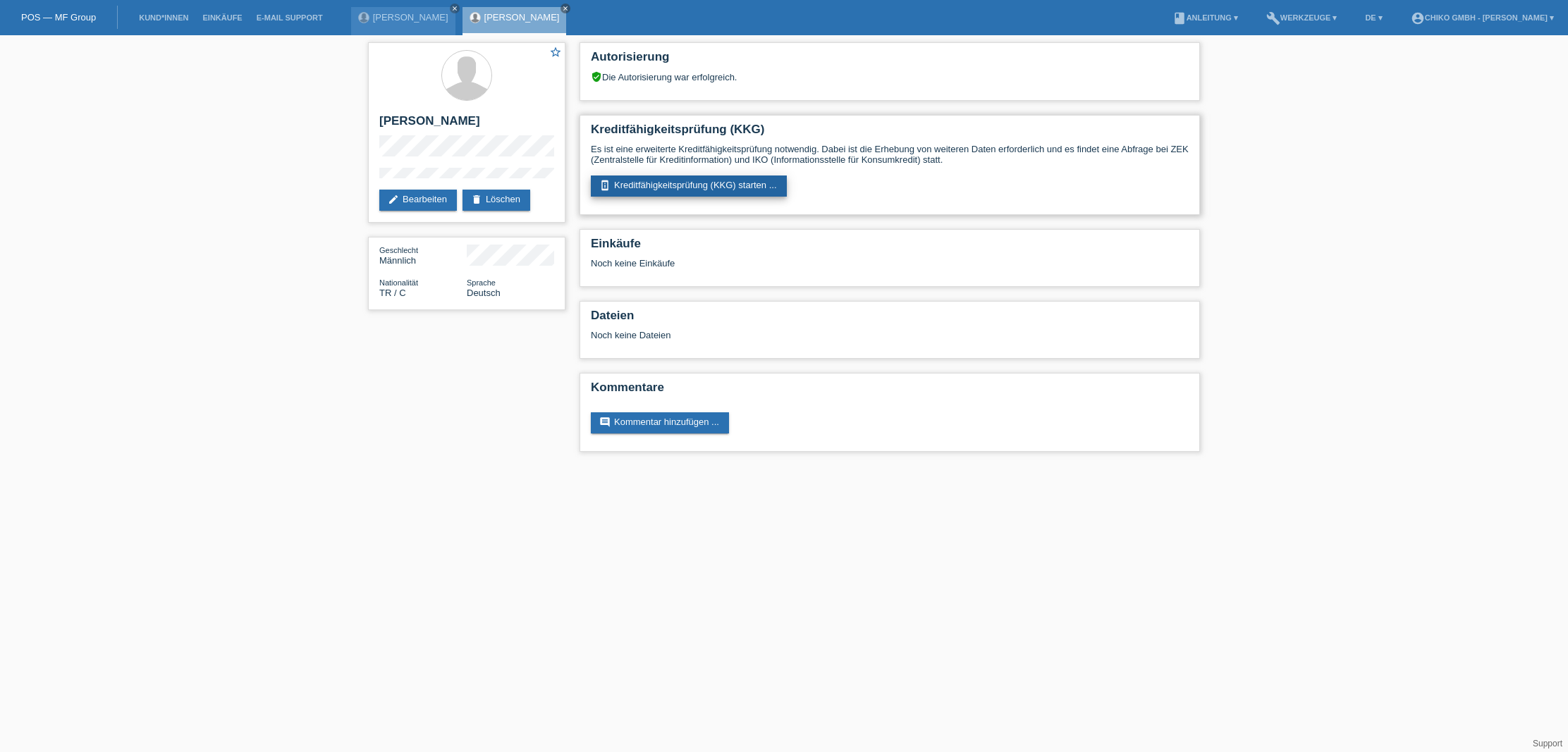
click at [702, 191] on link "perm_device_information Kreditfähigkeitsprüfung (KKG) starten ..." at bounding box center [688, 186] width 196 height 21
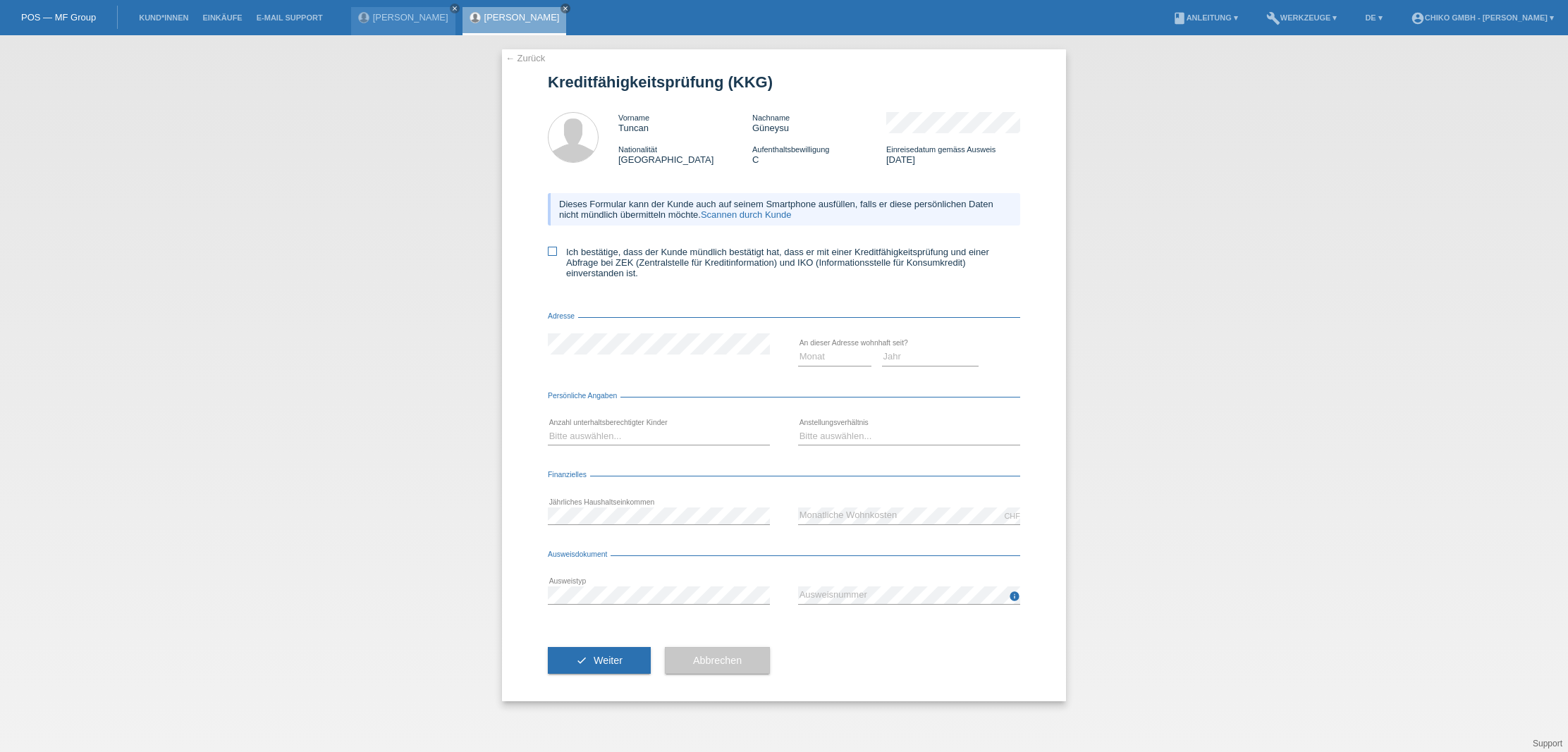
click at [548, 254] on div "← Zurück Kreditfähigkeitsprüfung (KKG) Vorname Tuncan Nachname [PERSON_NAME] Na…" at bounding box center [784, 376] width 564 height 652
drag, startPoint x: 555, startPoint y: 256, endPoint x: 581, endPoint y: 265, distance: 27.5
click at [555, 256] on icon at bounding box center [552, 251] width 9 height 9
click at [555, 256] on input "Ich bestätige, dass der Kunde mündlich bestätigt hat, dass er mit einer Kreditf…" at bounding box center [552, 251] width 9 height 9
checkbox input "true"
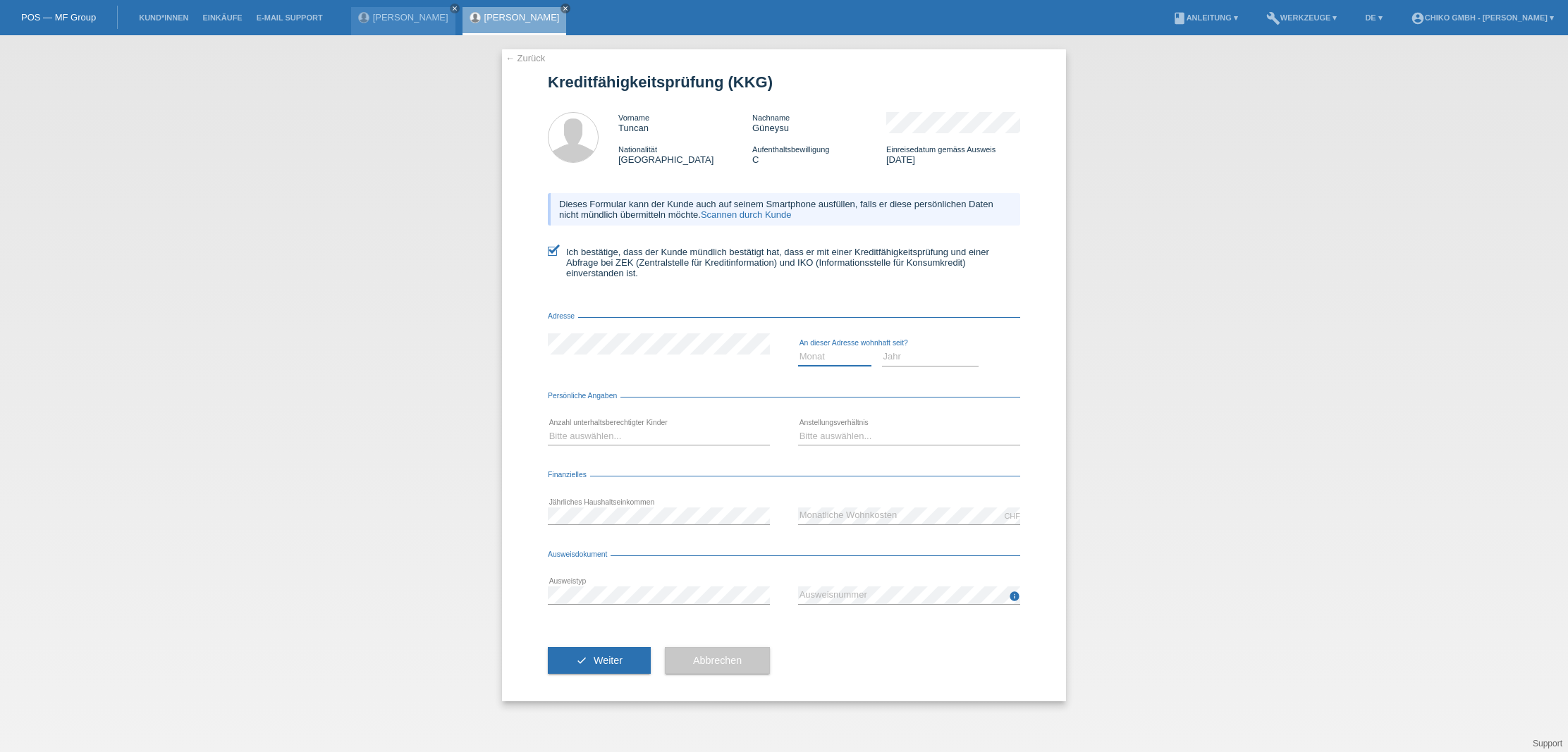
select select "07"
select select "2007"
select select "1"
select select "UNLIMITED"
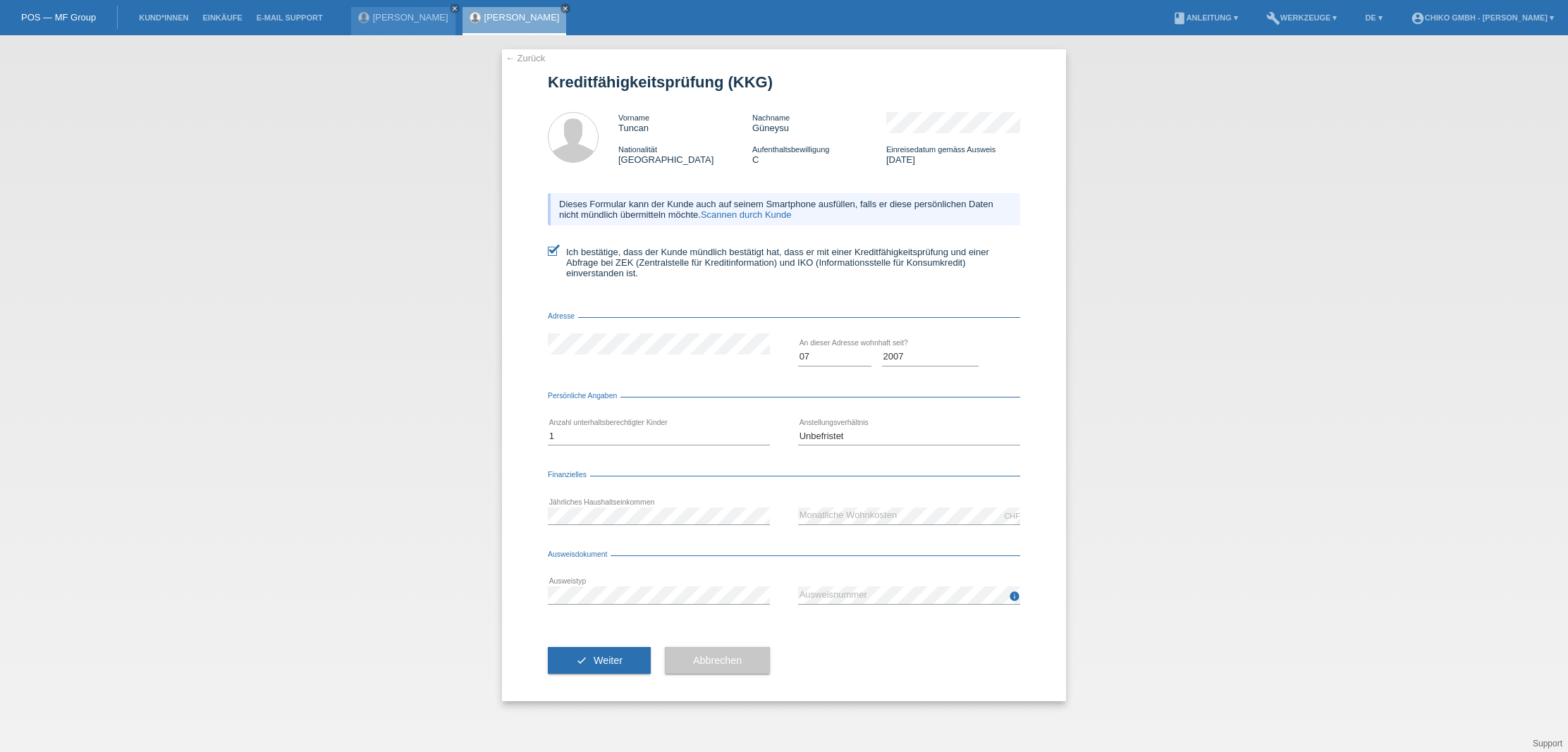
click at [706, 582] on div "error Ausweistyp" at bounding box center [659, 596] width 222 height 48
click at [612, 663] on span "Weiter" at bounding box center [608, 660] width 29 height 11
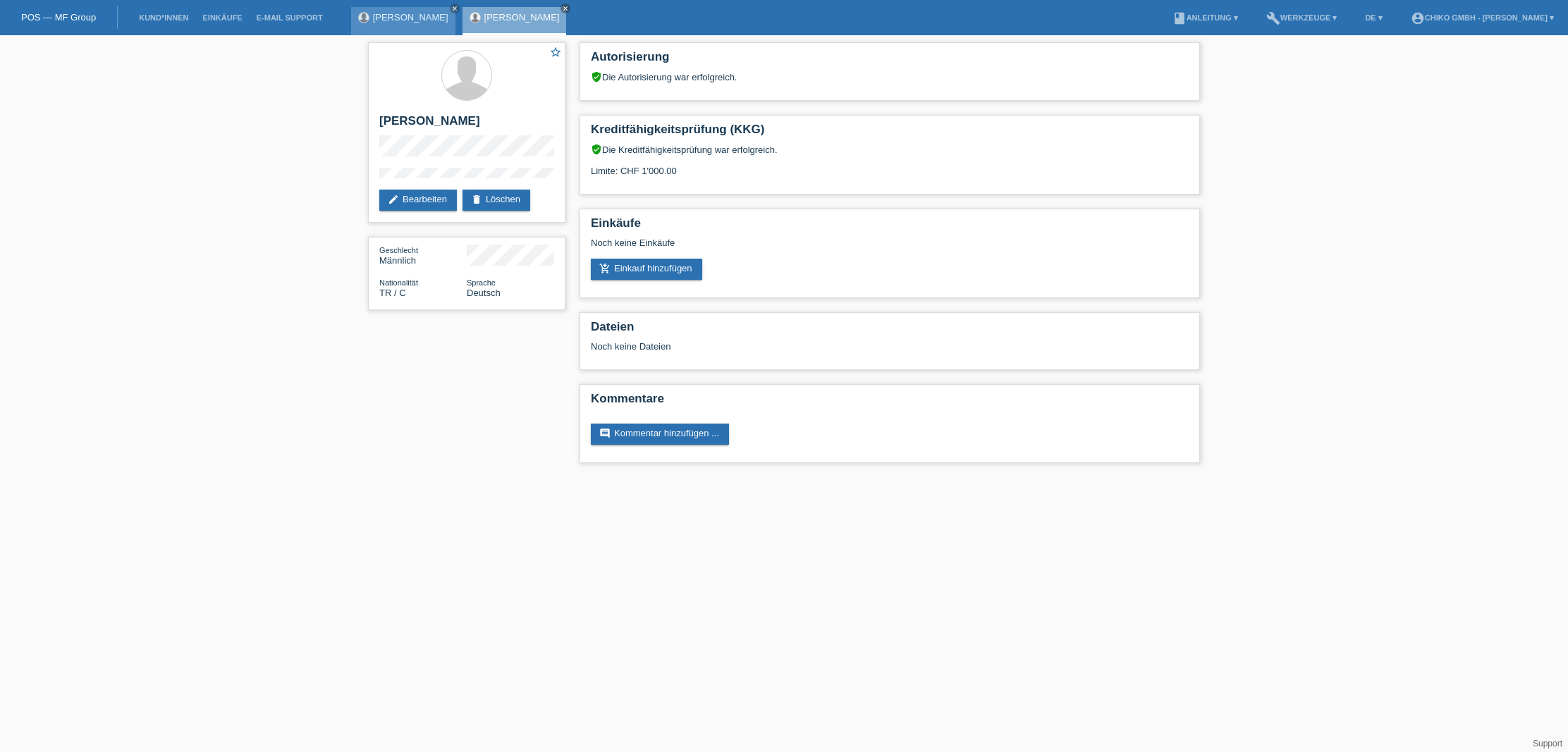
click at [404, 14] on link "[PERSON_NAME]" at bounding box center [410, 17] width 75 height 11
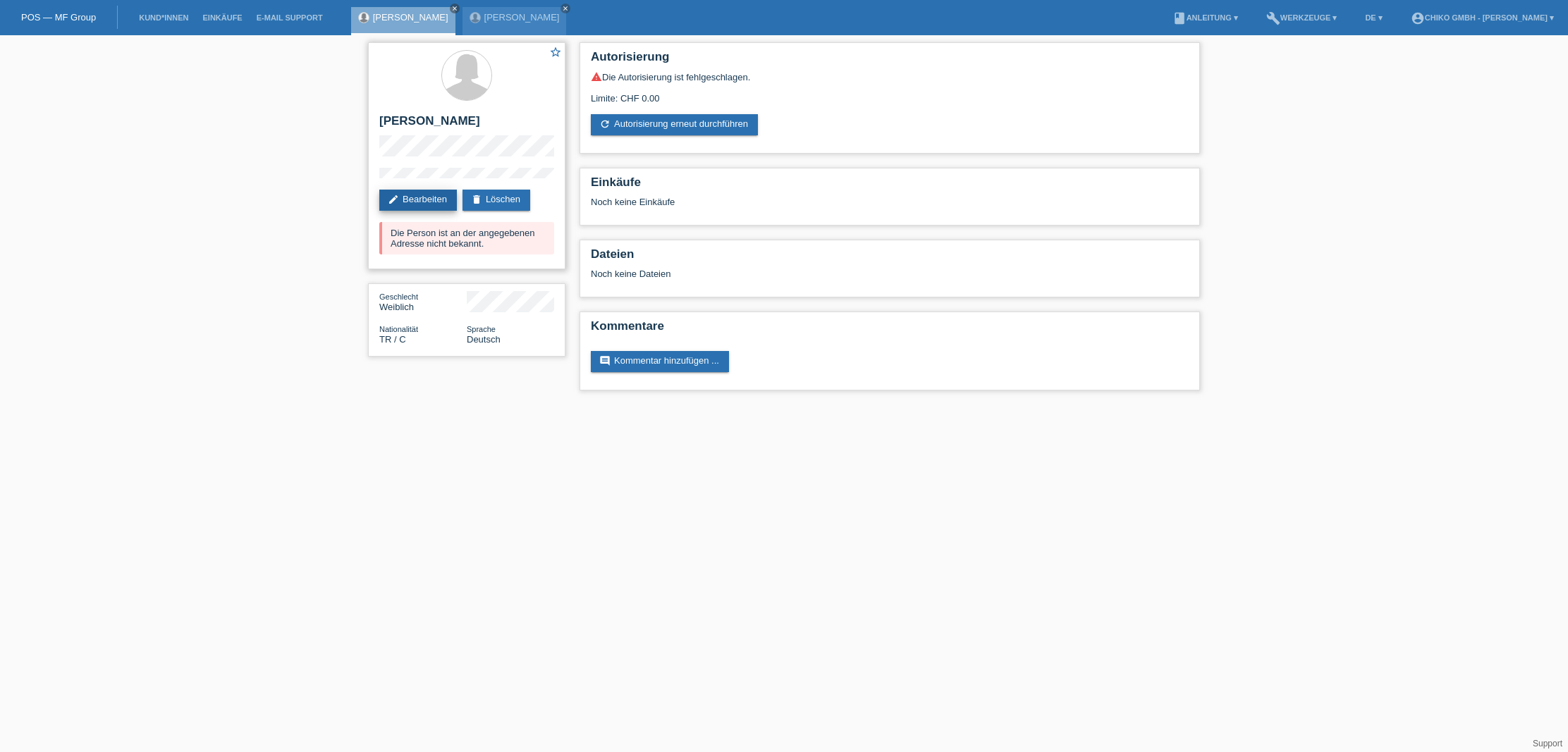
click at [418, 203] on link "edit Bearbeiten" at bounding box center [418, 200] width 77 height 21
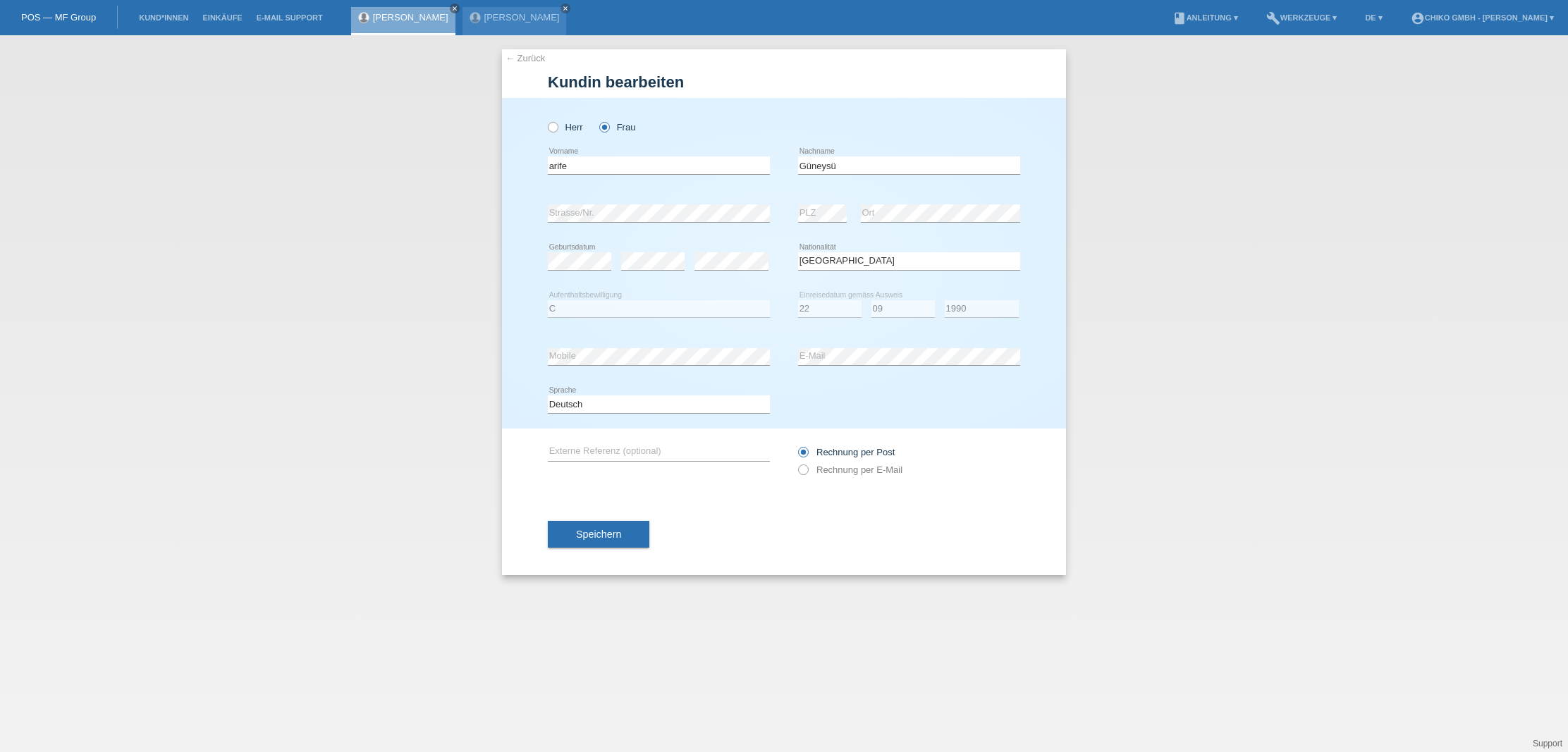
select select "TR"
select select "C"
select select "22"
select select "09"
select select "1990"
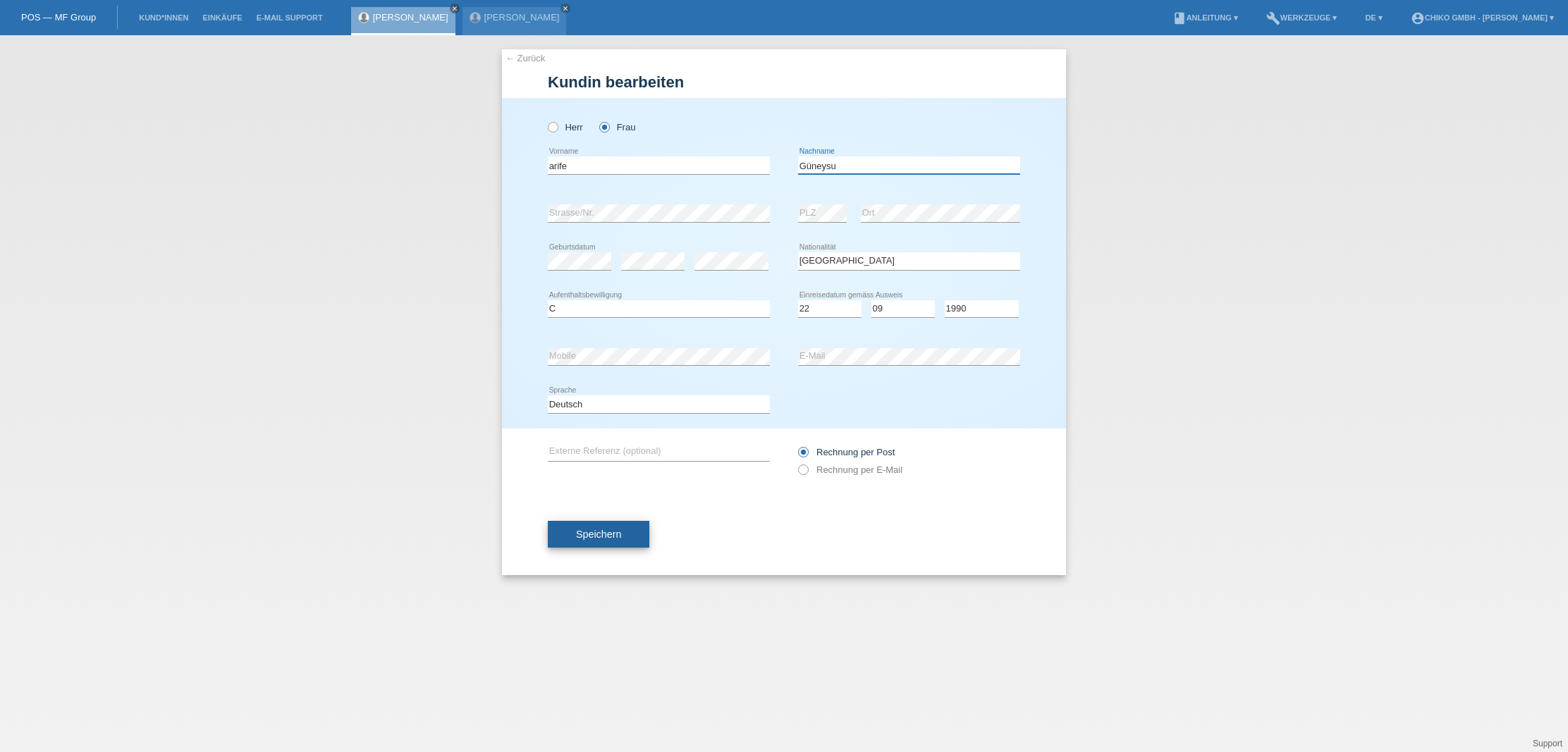
type input "Güneysu"
drag, startPoint x: 622, startPoint y: 538, endPoint x: 613, endPoint y: 536, distance: 9.2
click at [616, 536] on span "Speichern" at bounding box center [599, 534] width 45 height 11
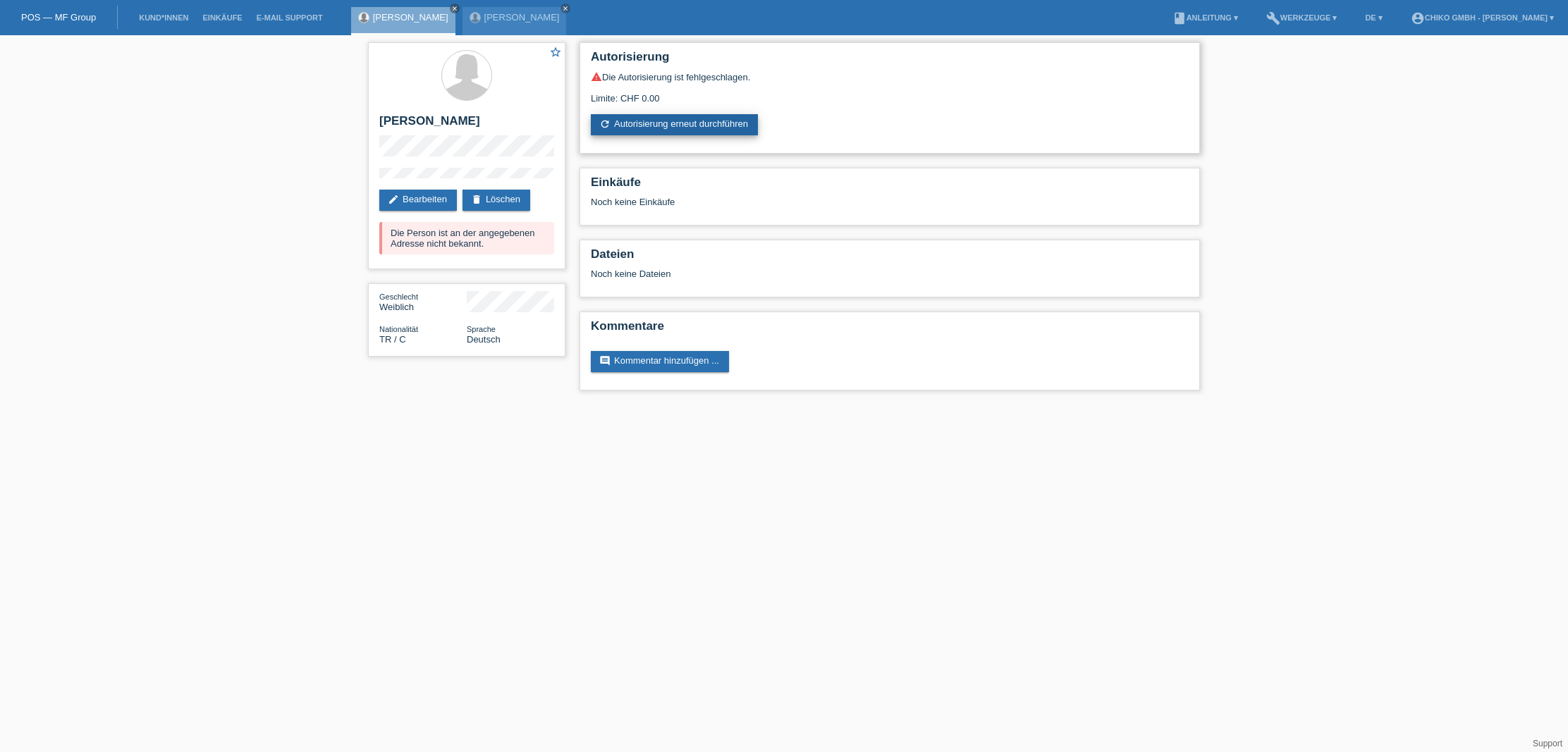
click at [652, 125] on link "refresh Autorisierung erneut durchführen" at bounding box center [674, 125] width 167 height 21
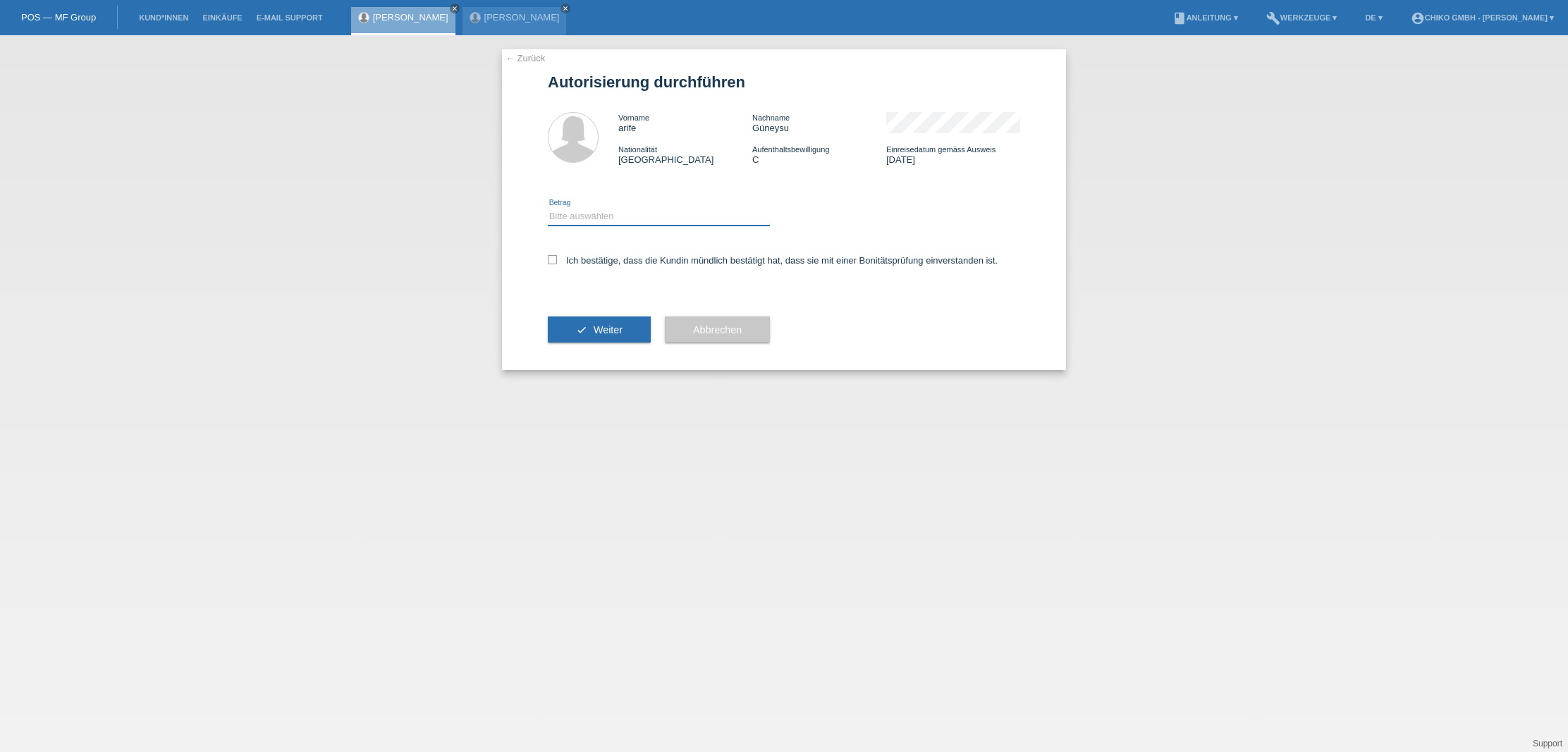
select select "2"
drag, startPoint x: 555, startPoint y: 258, endPoint x: 587, endPoint y: 301, distance: 53.6
click at [556, 259] on icon at bounding box center [552, 260] width 9 height 9
click at [556, 259] on input "Ich bestätige, dass die Kundin mündlich bestätigt hat, dass sie mit einer Bonit…" at bounding box center [552, 260] width 9 height 9
checkbox input "true"
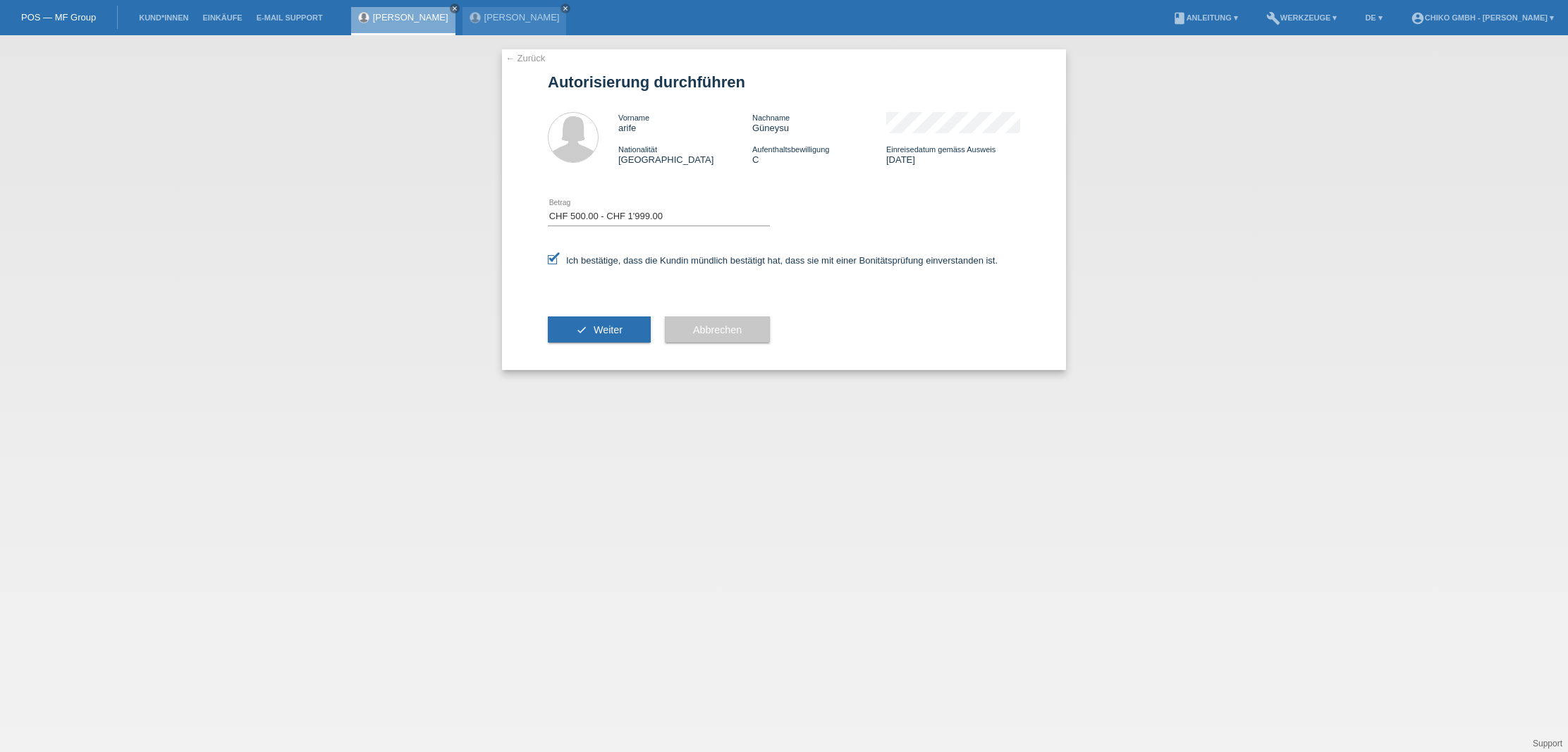
click at [605, 336] on span "Weiter" at bounding box center [608, 330] width 29 height 11
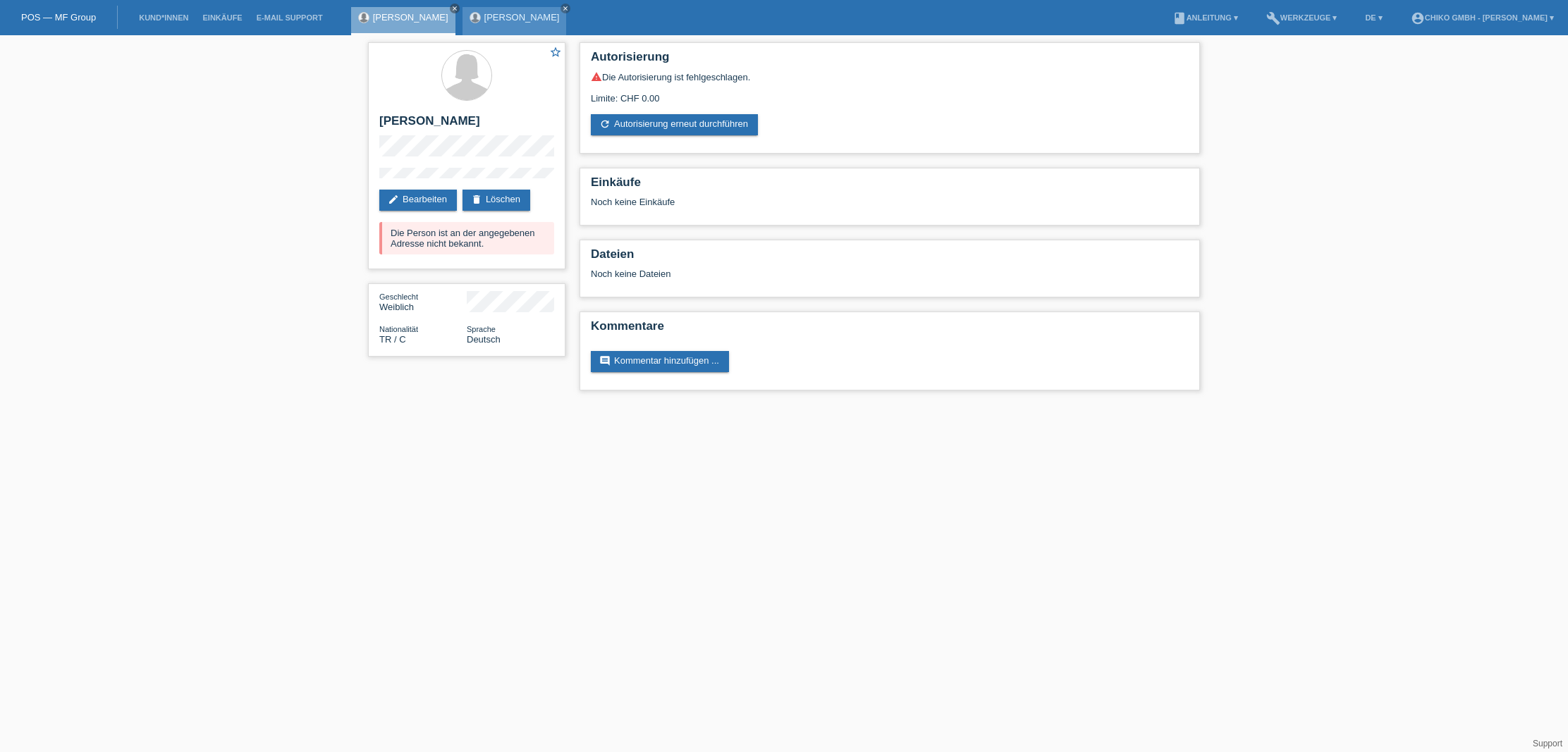
click at [500, 17] on link "[PERSON_NAME]" at bounding box center [522, 17] width 75 height 11
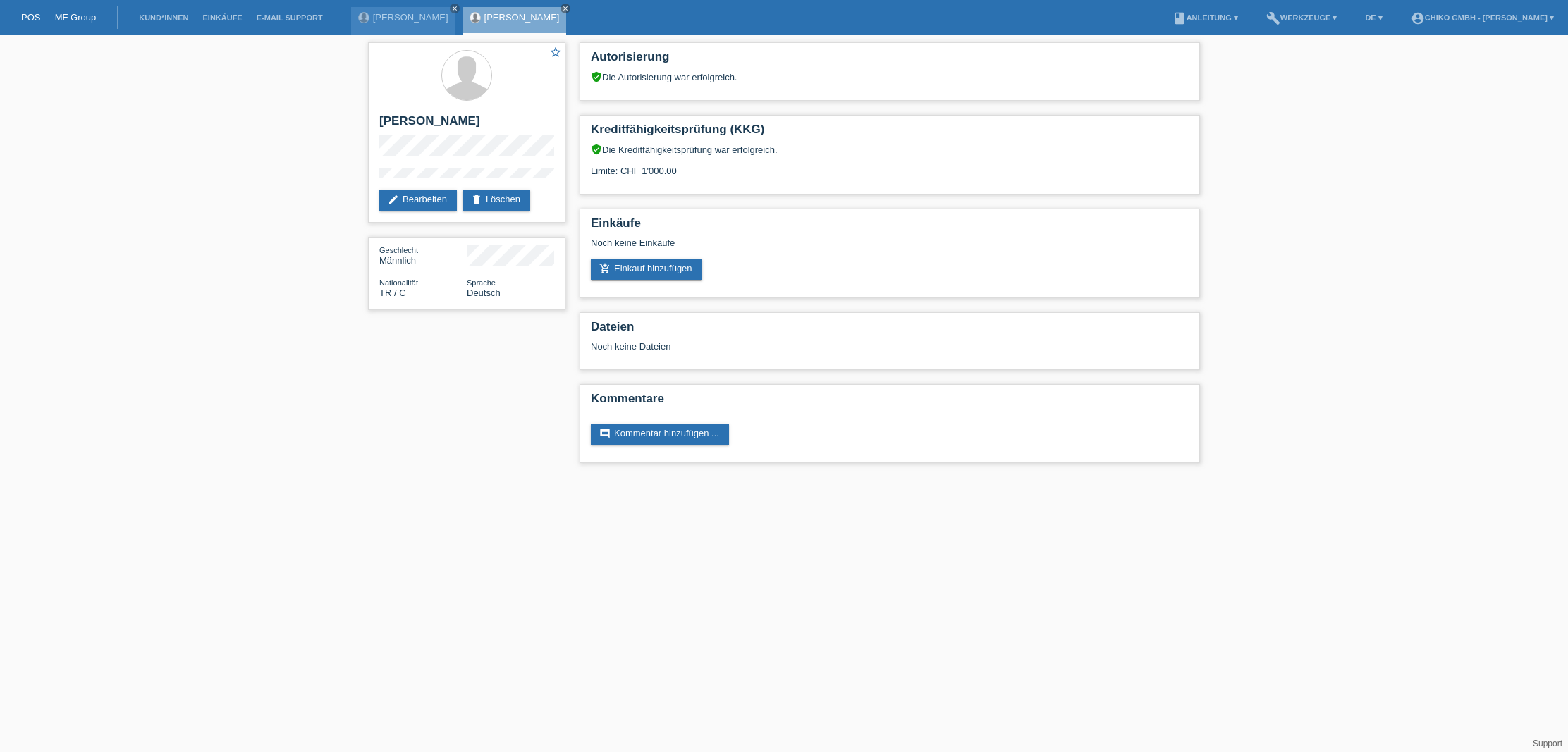
click at [485, 17] on link "[PERSON_NAME]" at bounding box center [522, 17] width 75 height 11
click at [380, 123] on h2 "[PERSON_NAME]" at bounding box center [467, 125] width 175 height 21
copy h2 "[PERSON_NAME]"
